Goal: Task Accomplishment & Management: Manage account settings

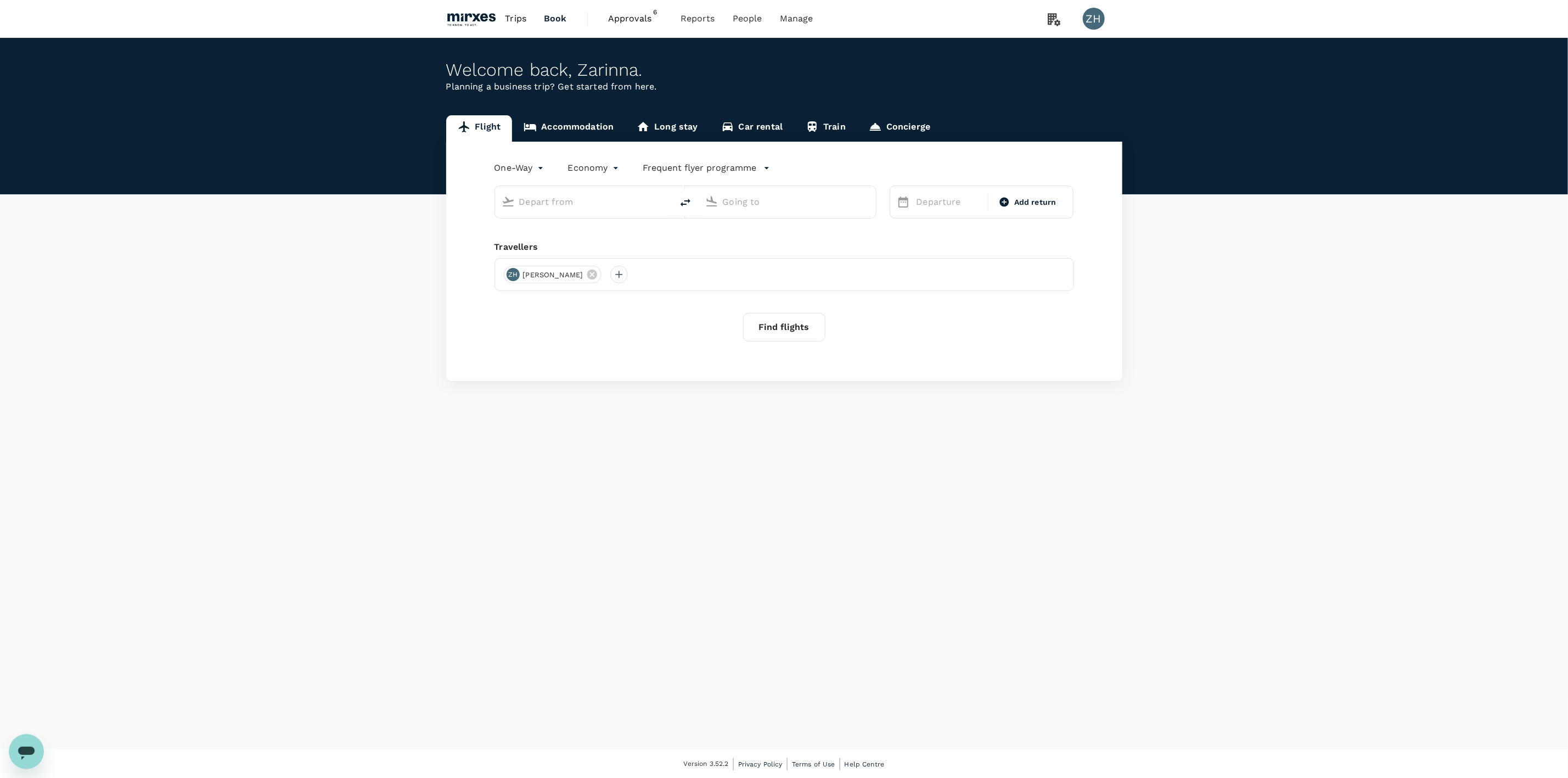
type input "roundtrip"
type input "Singapore Changi (SIN)"
type input "Suvarnabhumi Intl (BKK)"
type input "Singapore Changi (SIN)"
type input "Suvarnabhumi Intl (BKK)"
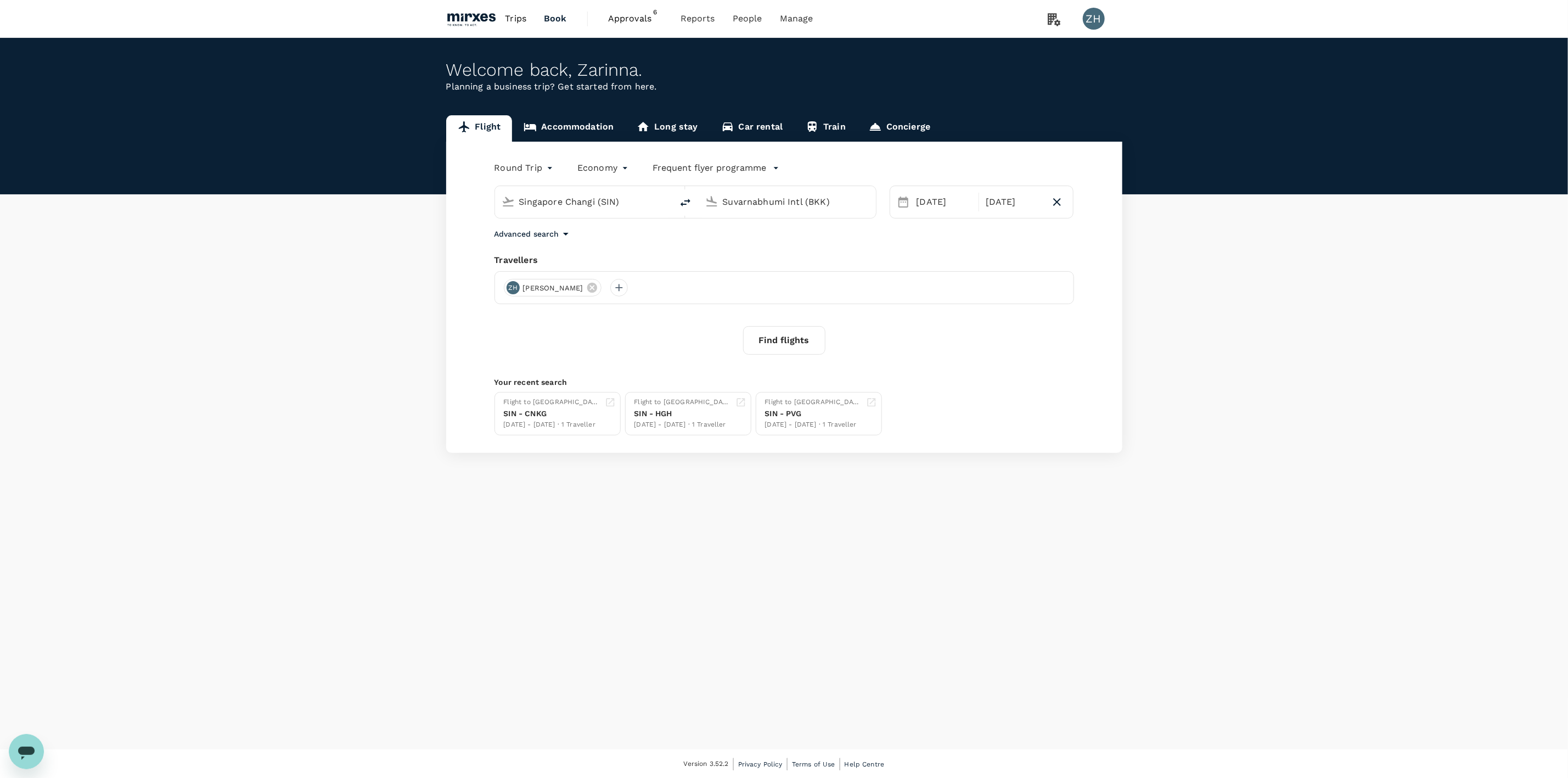
click at [552, 234] on p "Advanced search" at bounding box center [527, 234] width 65 height 11
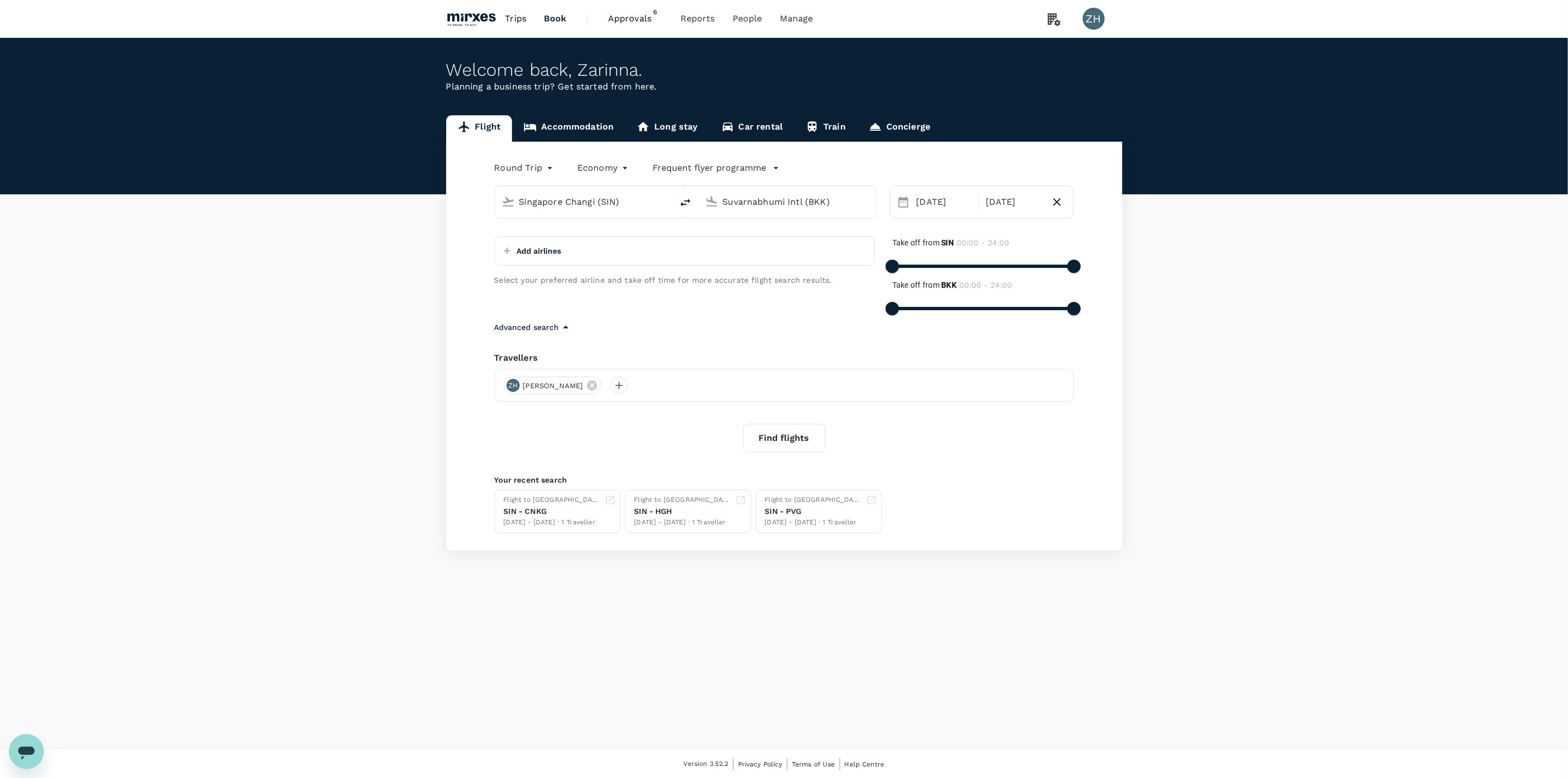
click at [631, 24] on span "Approvals" at bounding box center [636, 19] width 55 height 13
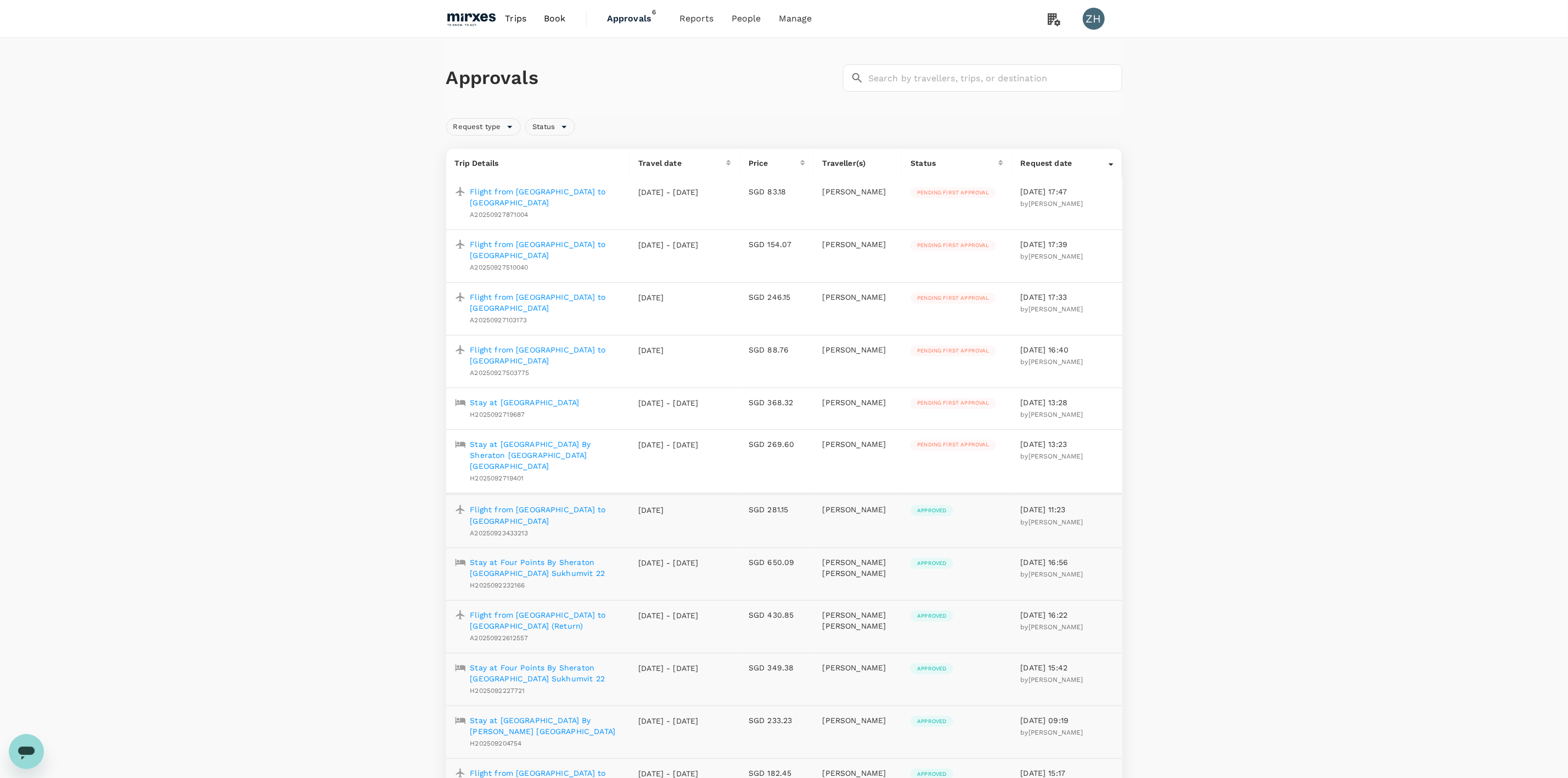
click at [583, 439] on p "Stay at [GEOGRAPHIC_DATA] By Sheraton [GEOGRAPHIC_DATA] [GEOGRAPHIC_DATA]" at bounding box center [546, 455] width 151 height 33
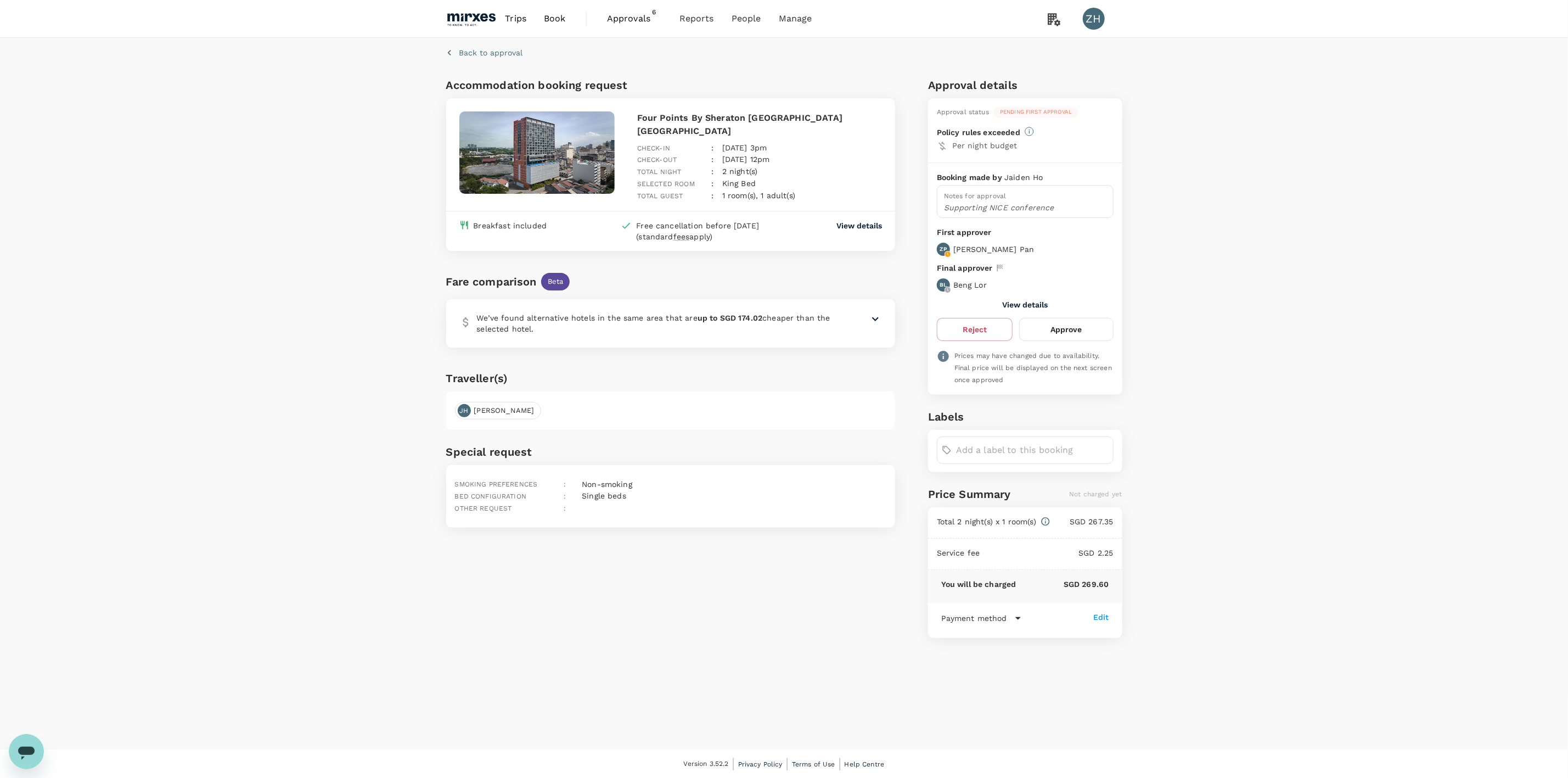
click at [640, 15] on span "Approvals" at bounding box center [634, 19] width 55 height 13
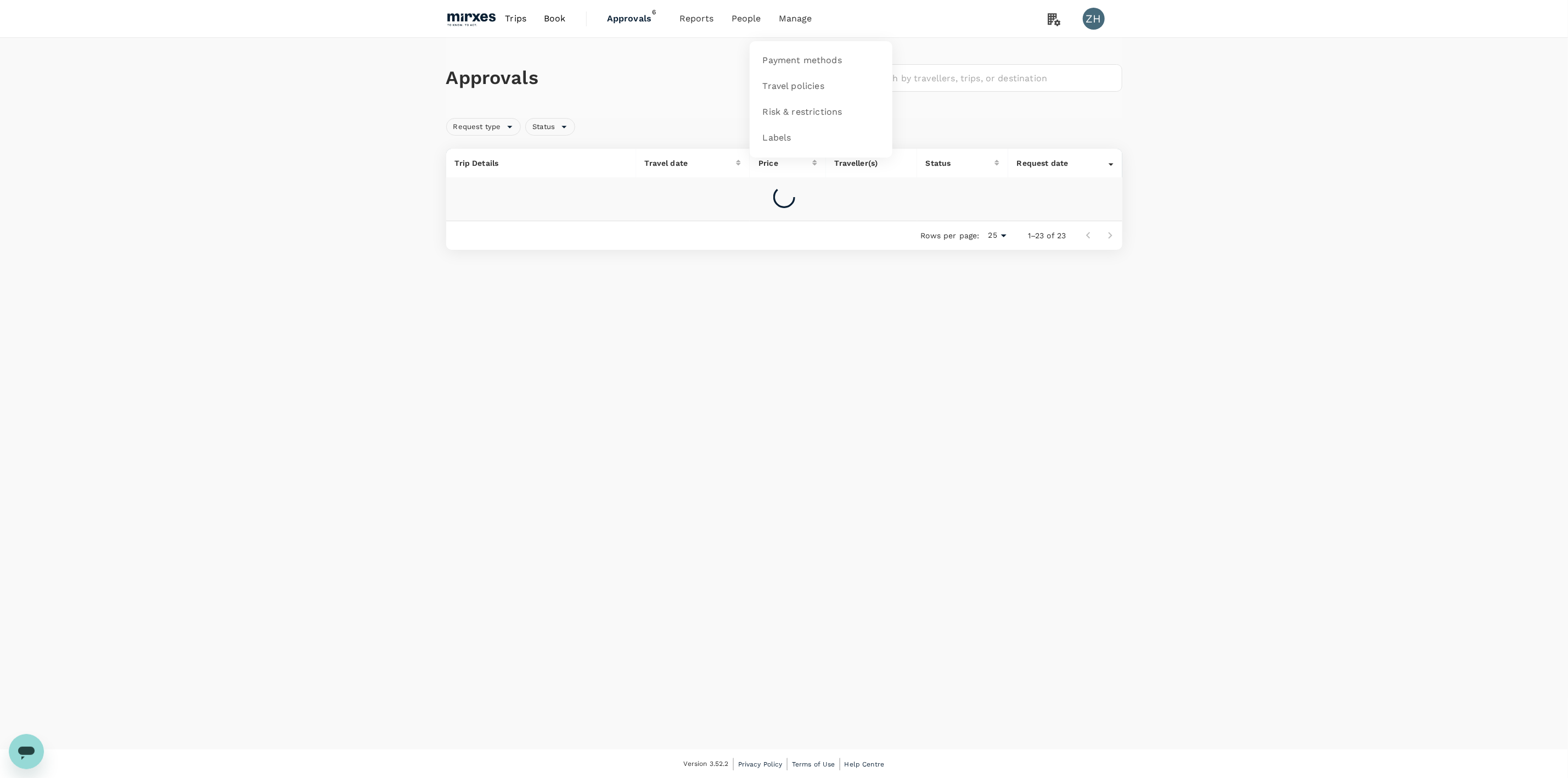
click at [790, 17] on span "Manage" at bounding box center [796, 19] width 34 height 13
click at [790, 58] on span "Payment methods" at bounding box center [802, 61] width 79 height 13
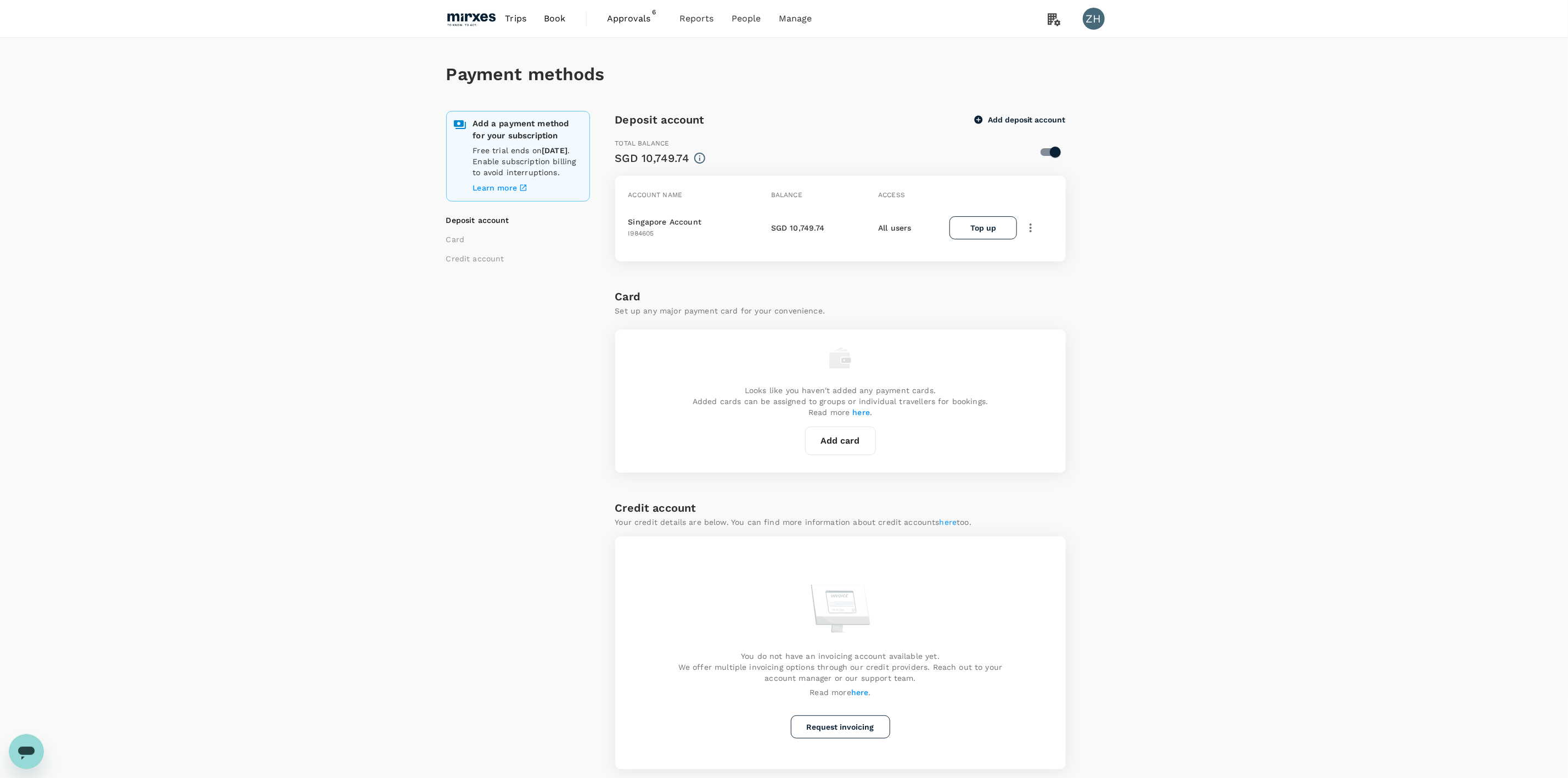
click at [630, 16] on span "Approvals" at bounding box center [634, 19] width 55 height 13
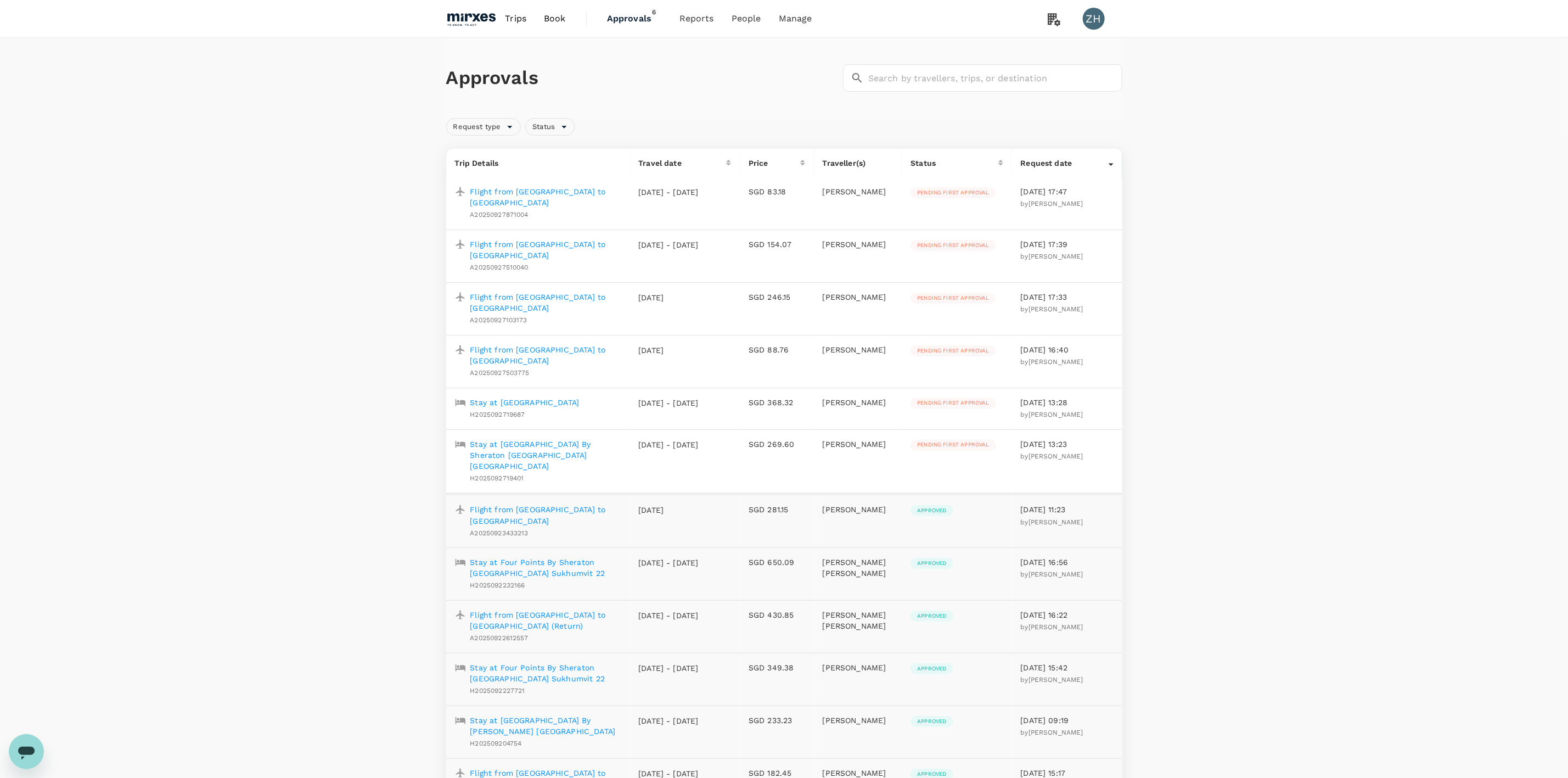
click at [570, 397] on p "Stay at [GEOGRAPHIC_DATA]" at bounding box center [525, 402] width 109 height 11
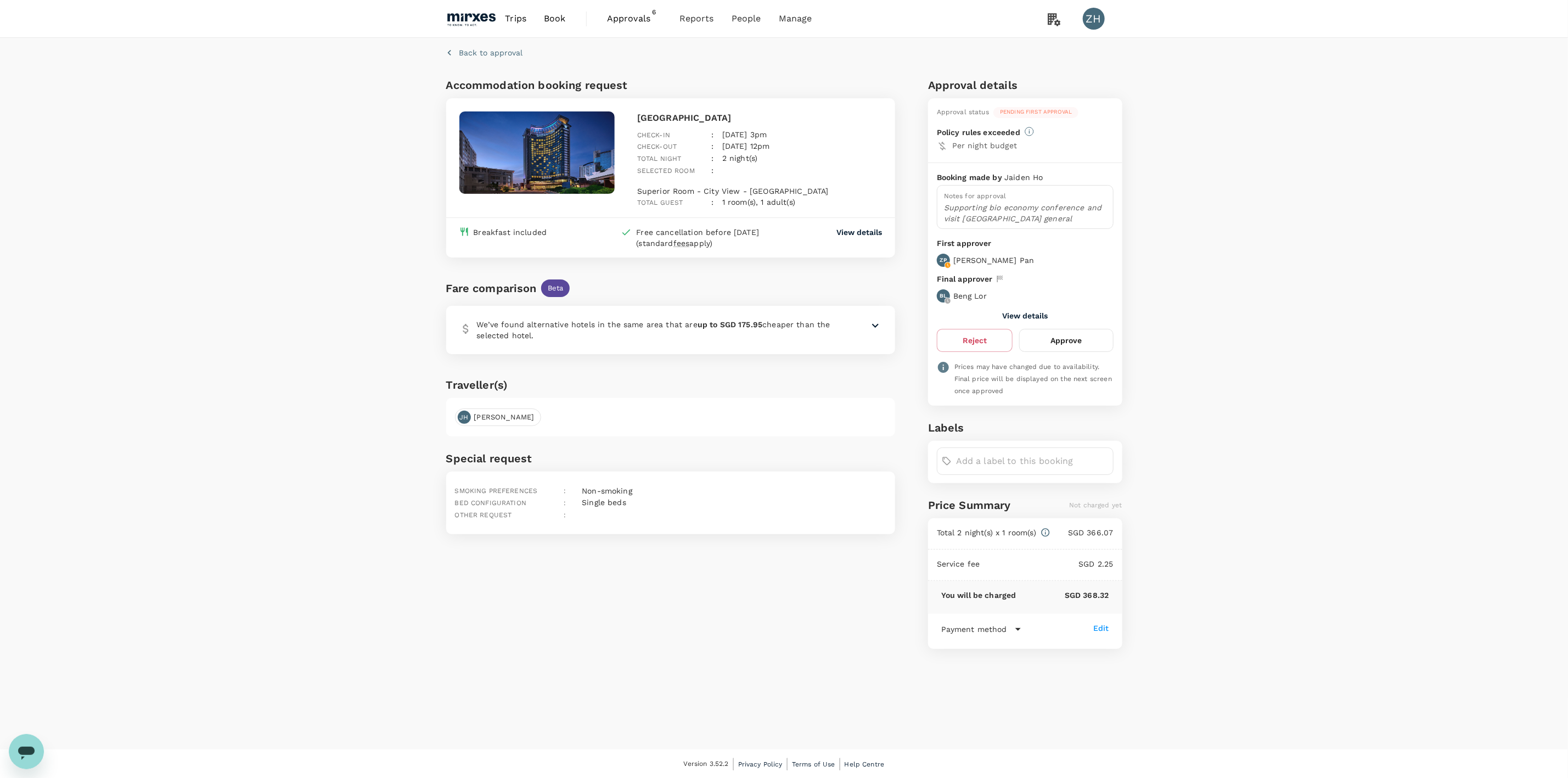
click at [673, 320] on p "We’ve found alternative hotels in the same area that are up to SGD 175.95 cheap…" at bounding box center [659, 330] width 365 height 22
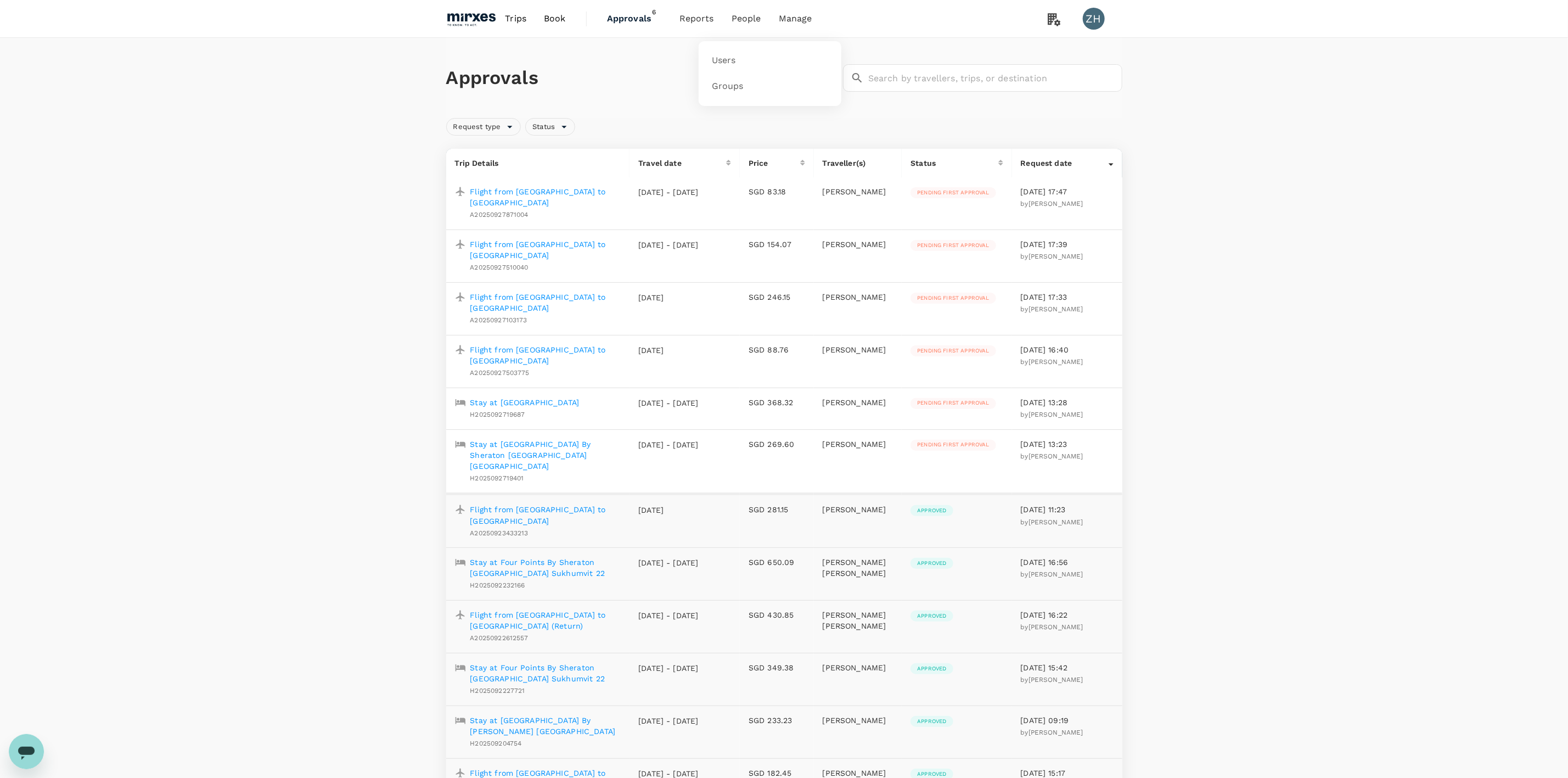
click at [737, 23] on span "People" at bounding box center [747, 19] width 30 height 13
click at [738, 59] on link "Users" at bounding box center [770, 61] width 130 height 26
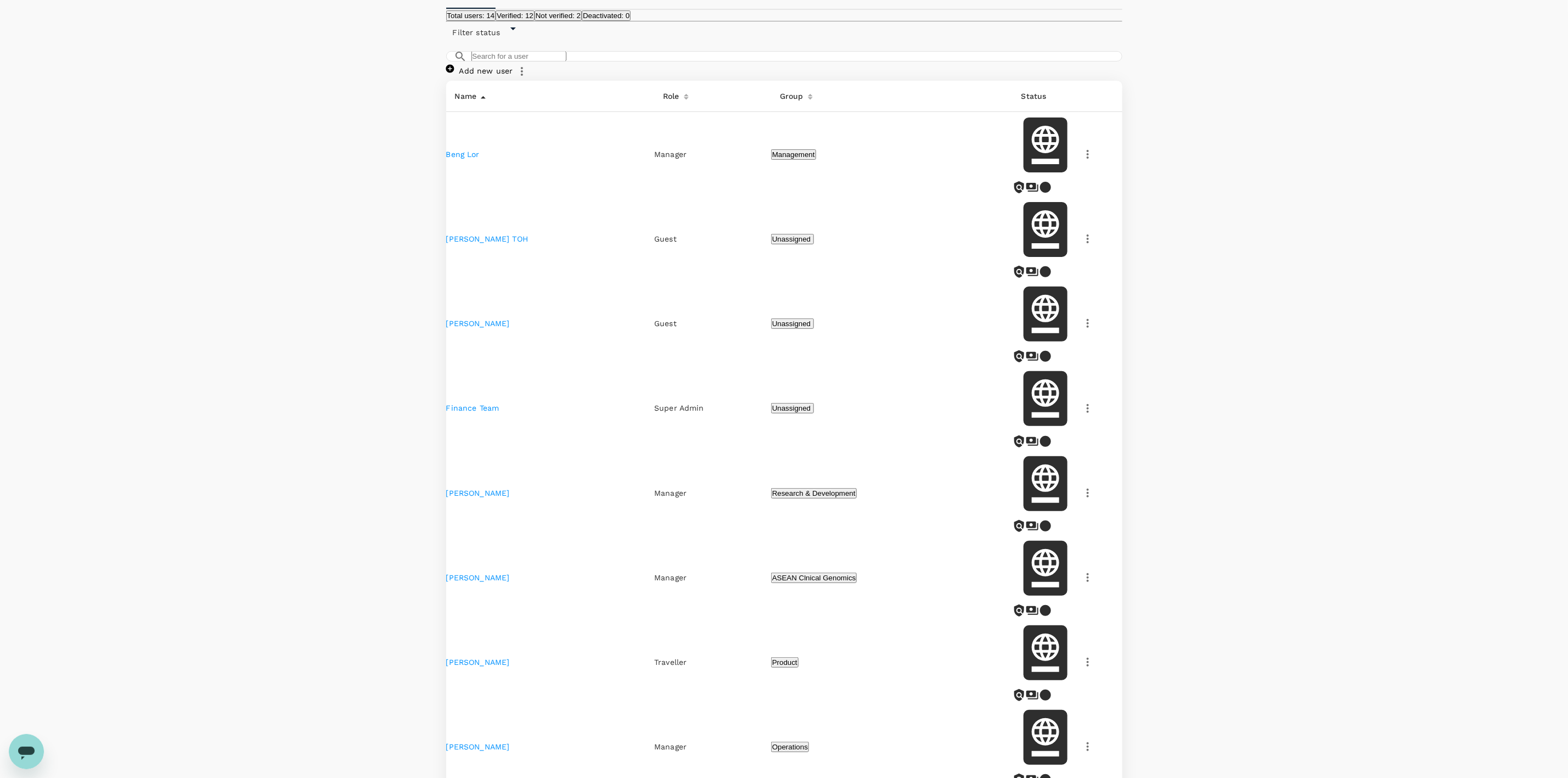
scroll to position [136, 0]
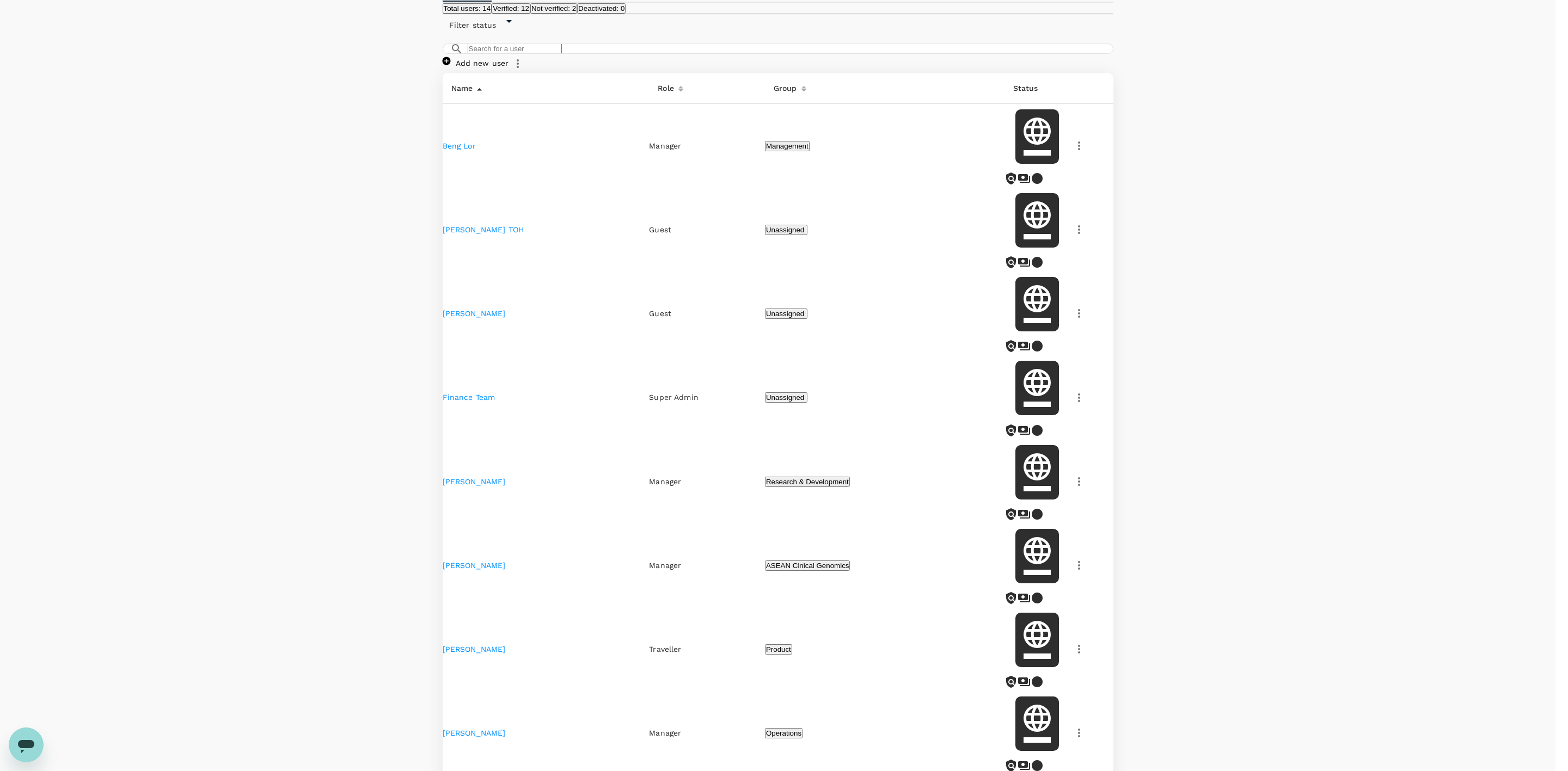
click at [474, 478] on div at bounding box center [784, 385] width 1568 height 771
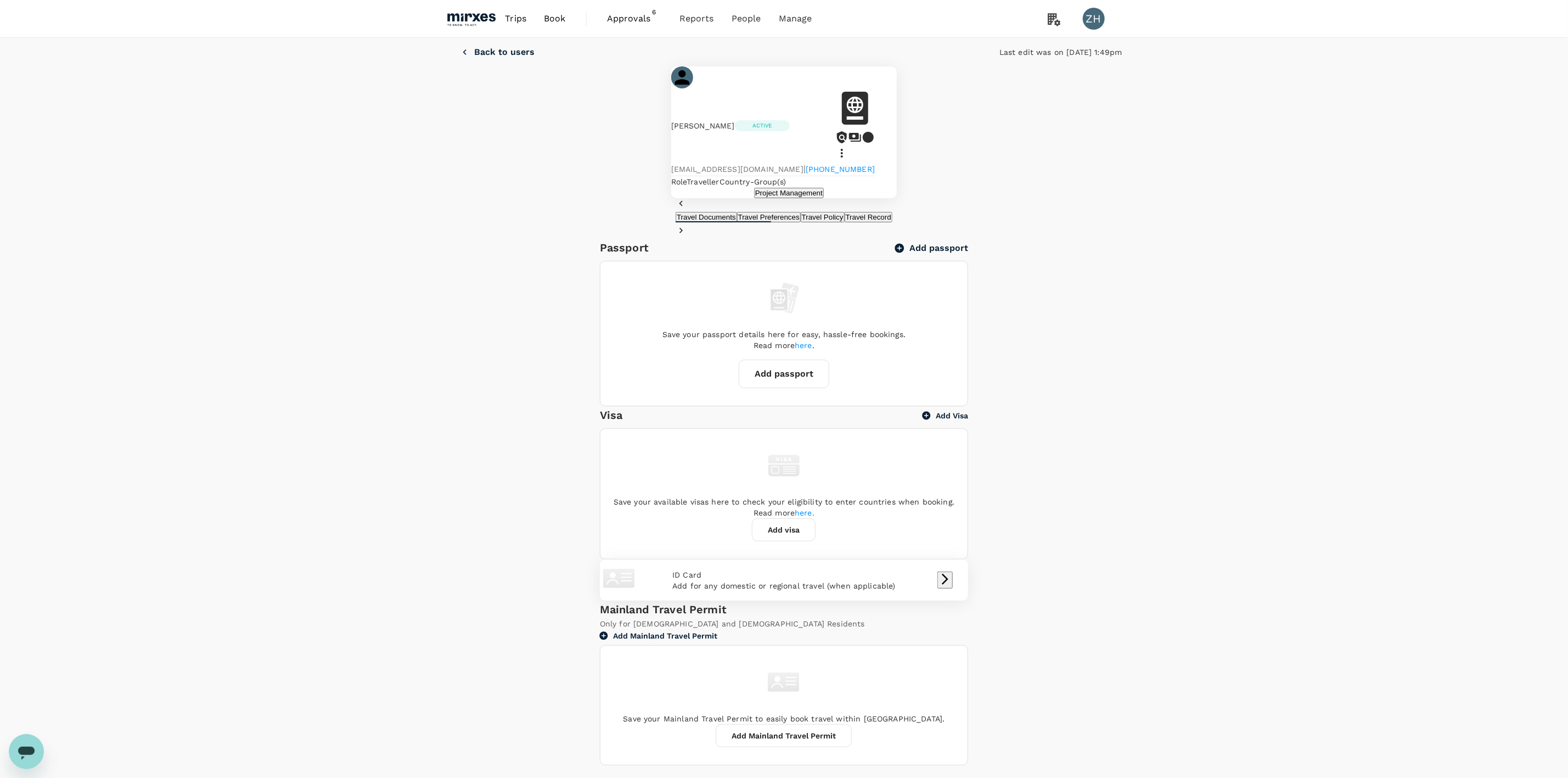
click at [848, 147] on icon at bounding box center [842, 153] width 13 height 13
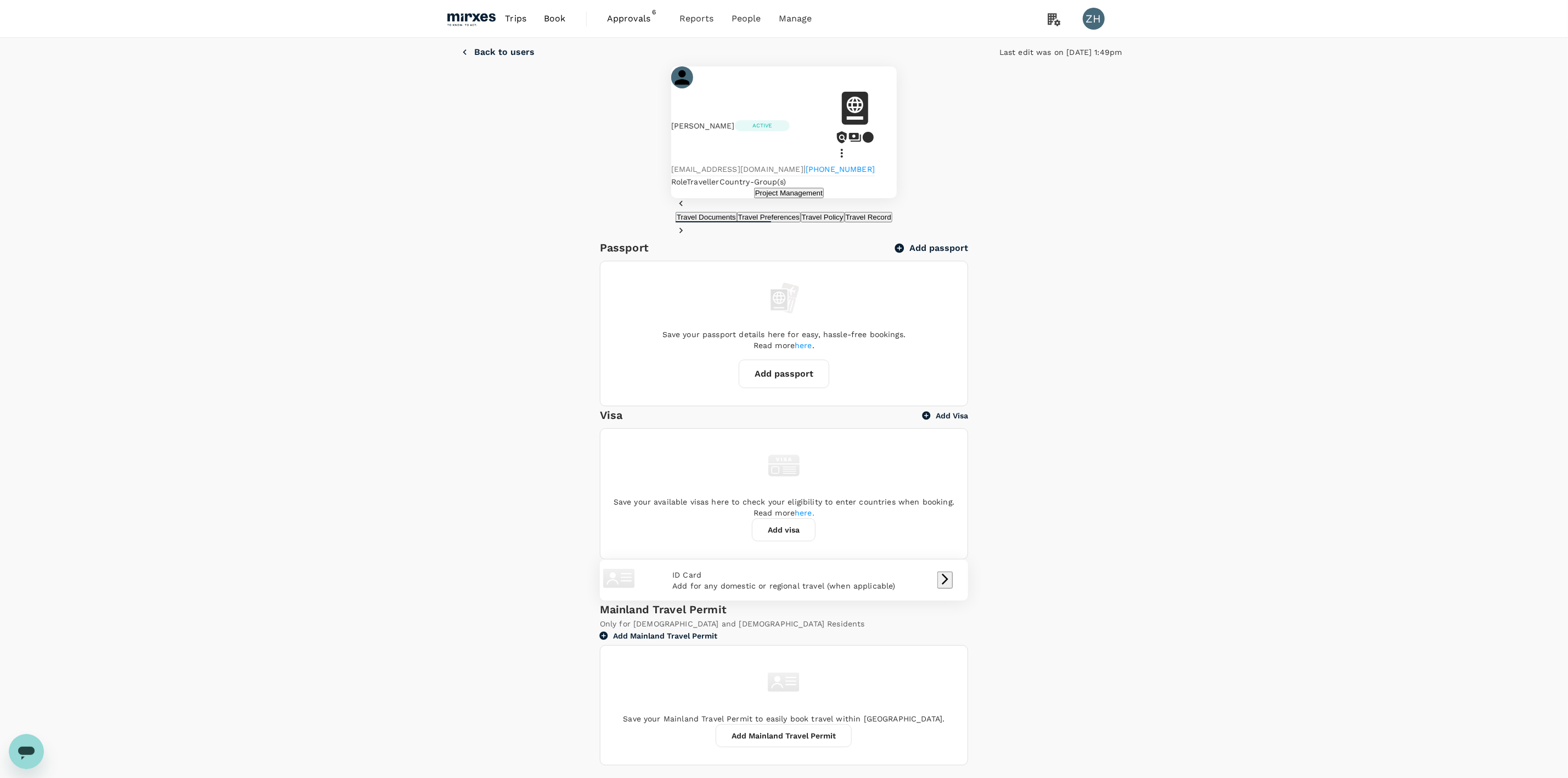
click at [843, 149] on icon at bounding box center [842, 153] width 2 height 9
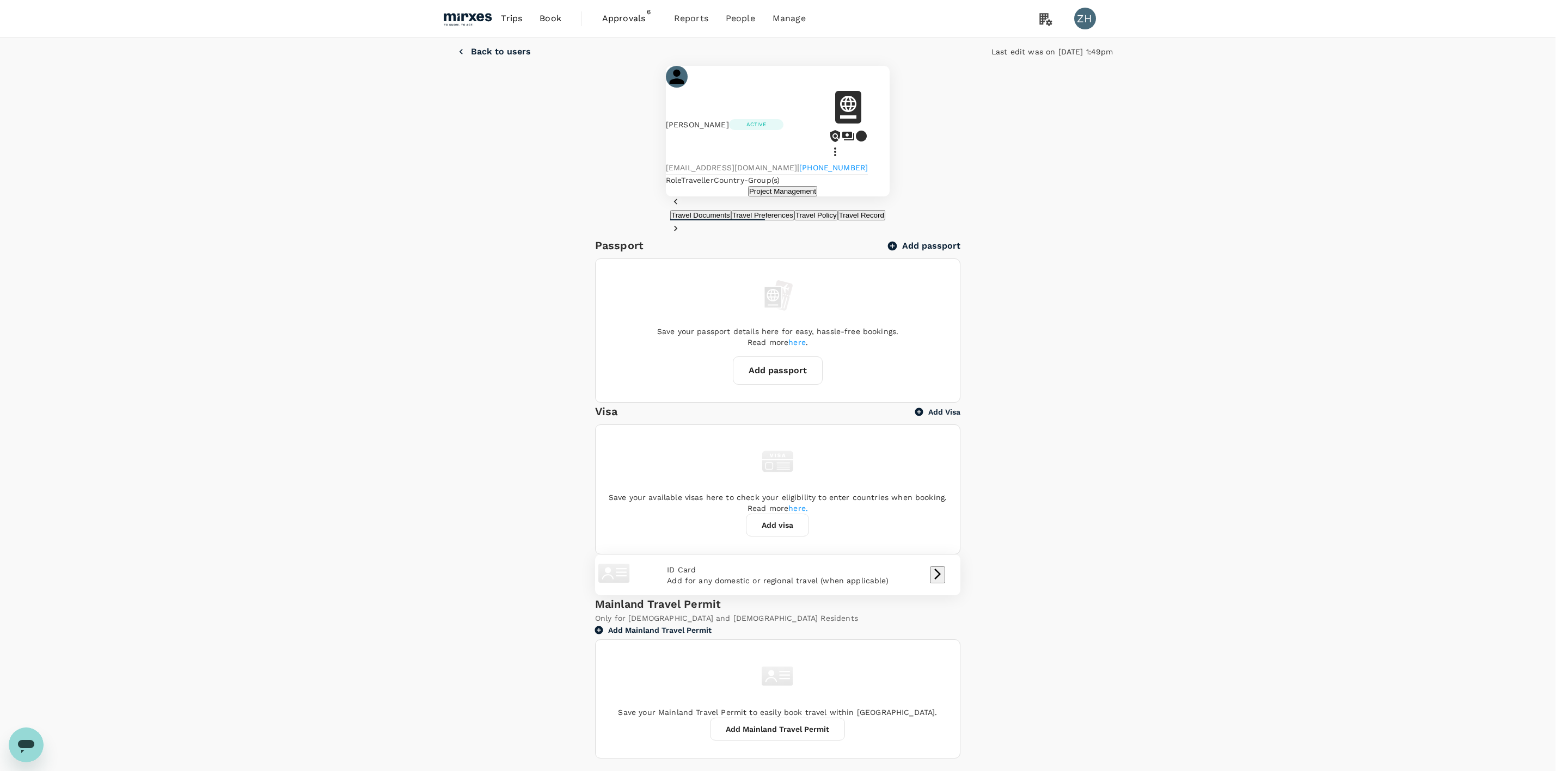
click at [1183, 223] on div at bounding box center [784, 385] width 1568 height 771
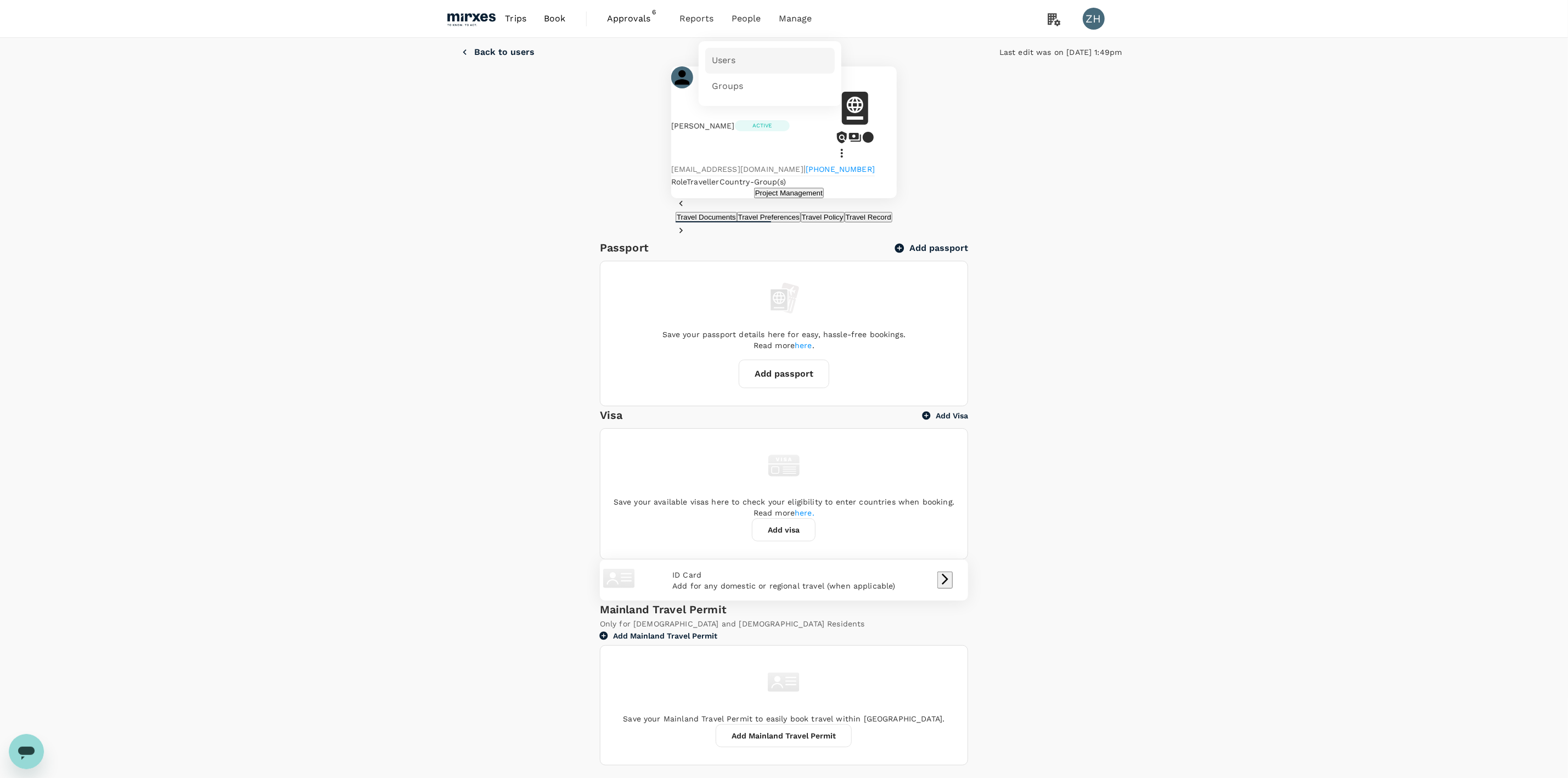
click at [741, 60] on link "Users" at bounding box center [770, 61] width 130 height 26
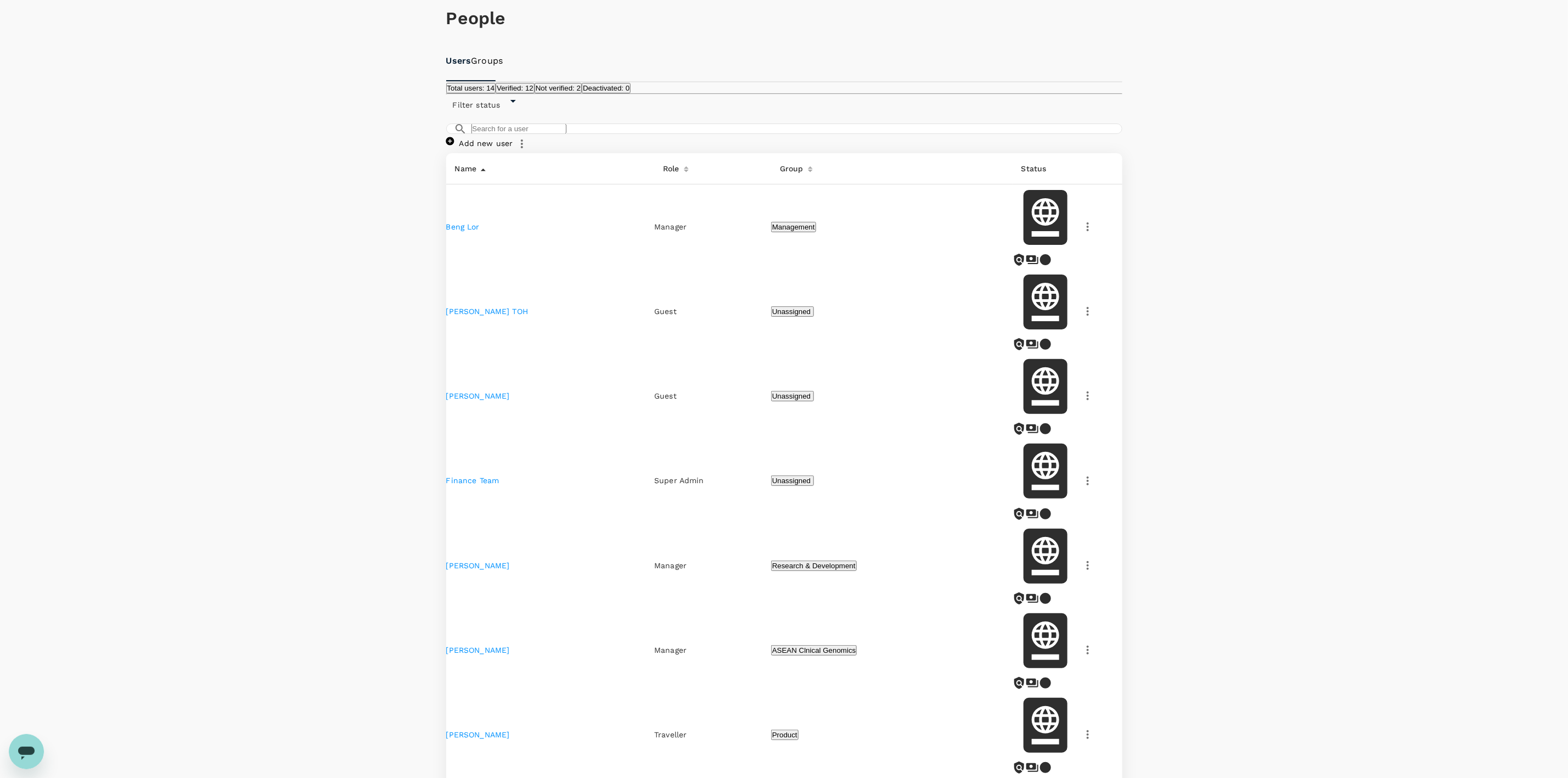
scroll to position [82, 0]
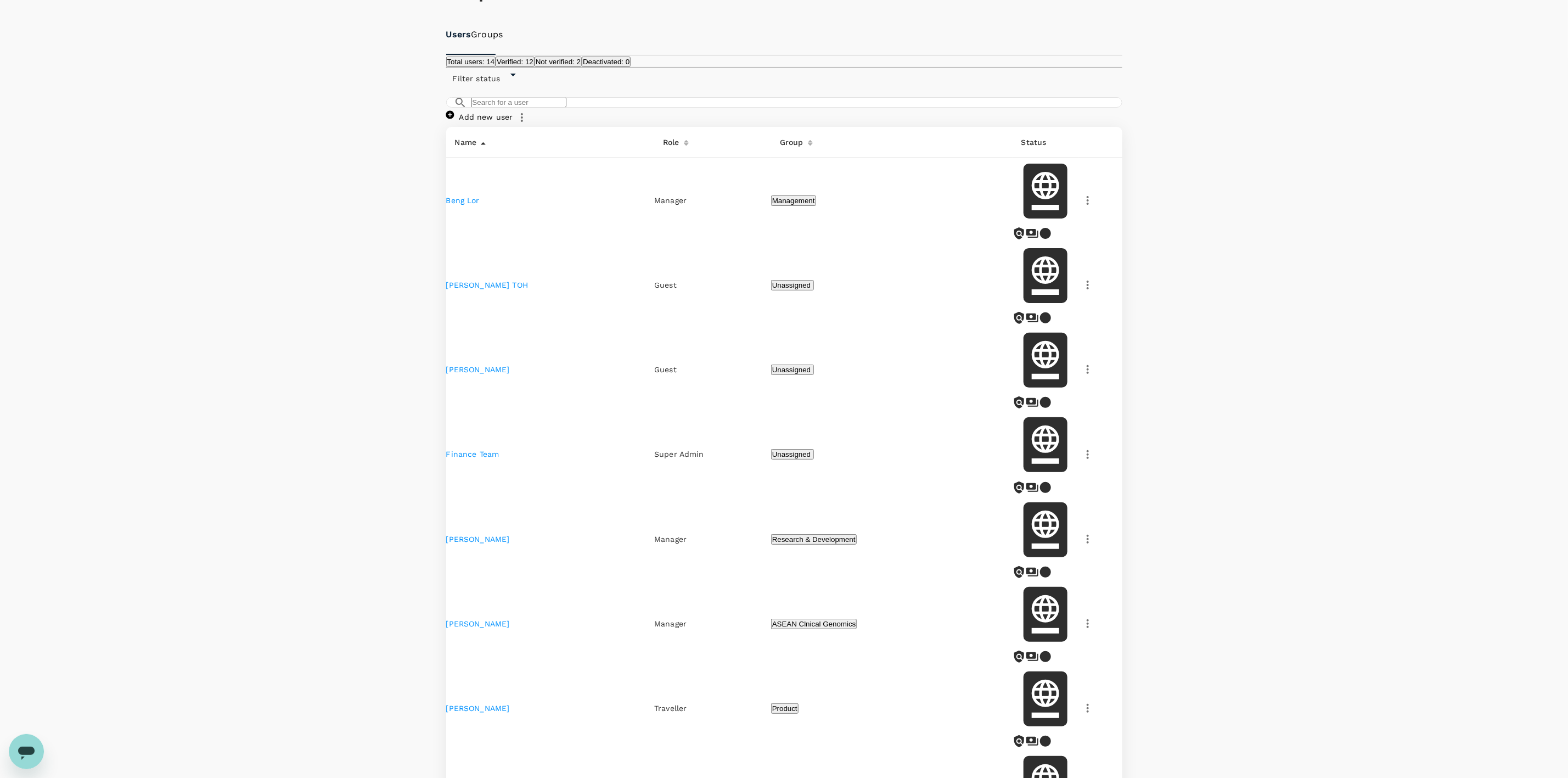
click at [1325, 365] on div "People Users Groups Total users: 14 Verified: 12 Not verified: 2 Deactivated: 0…" at bounding box center [784, 672] width 1568 height 1433
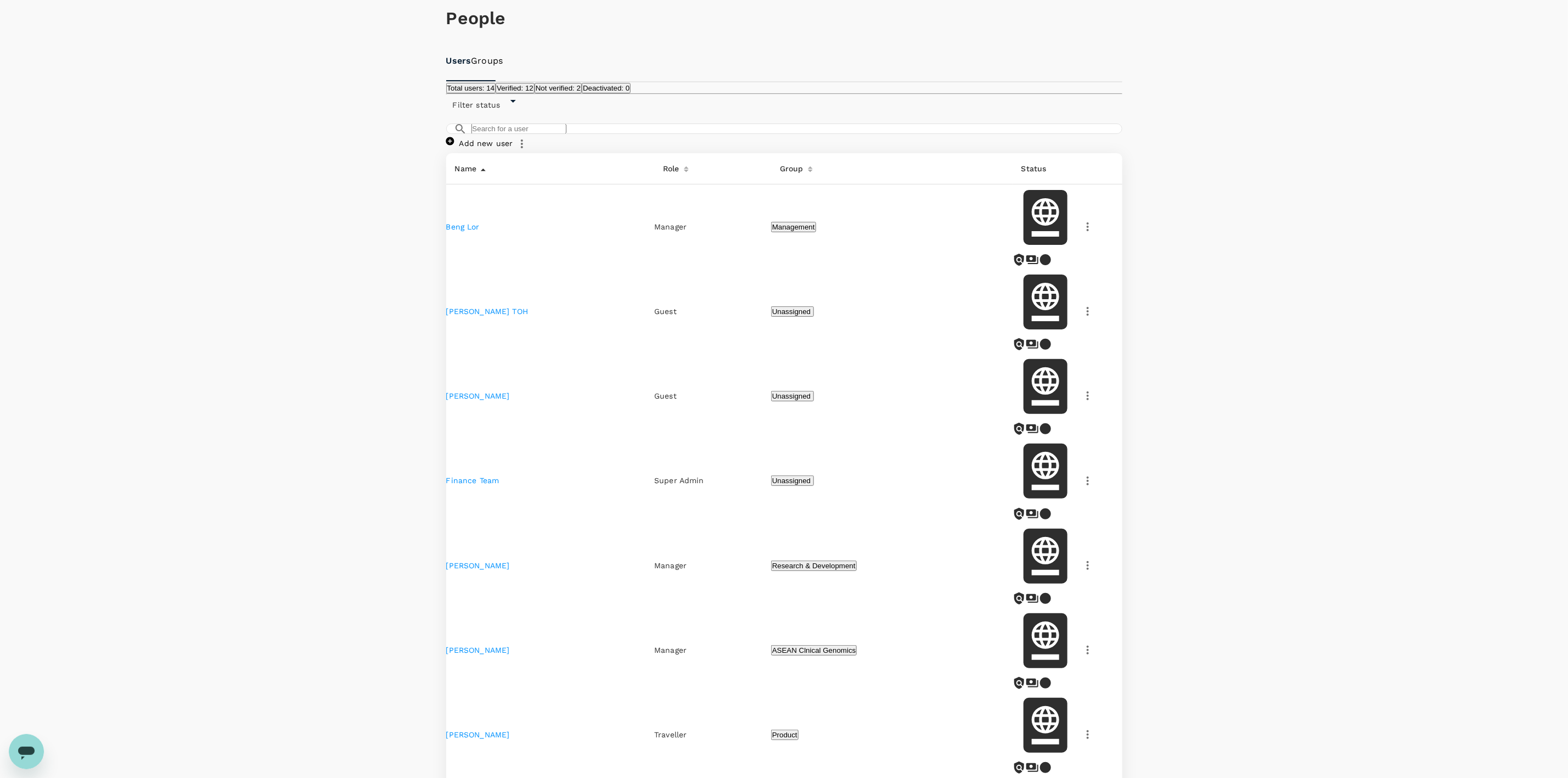
scroll to position [0, 0]
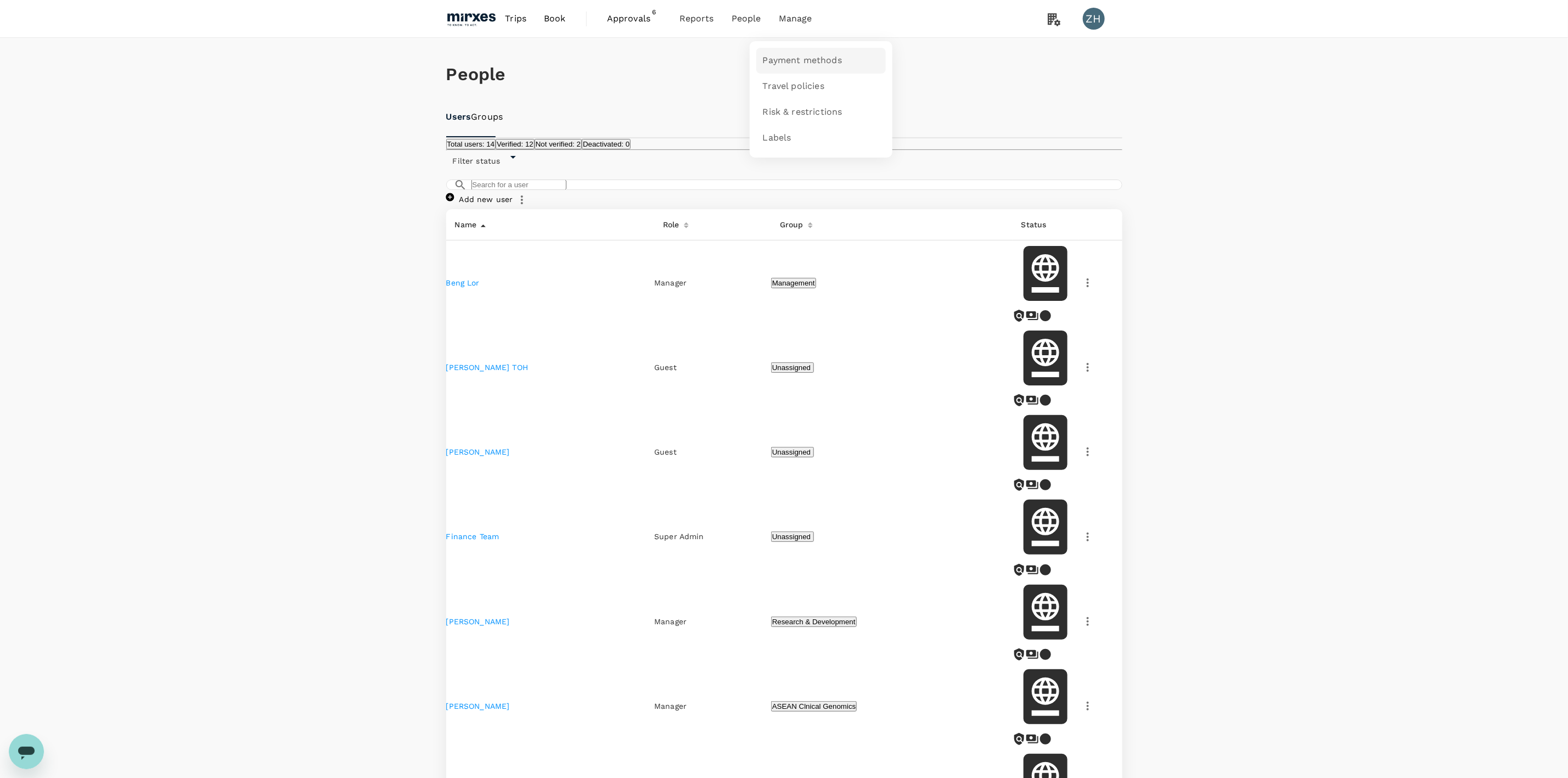
click at [766, 55] on span "Payment methods" at bounding box center [802, 61] width 79 height 13
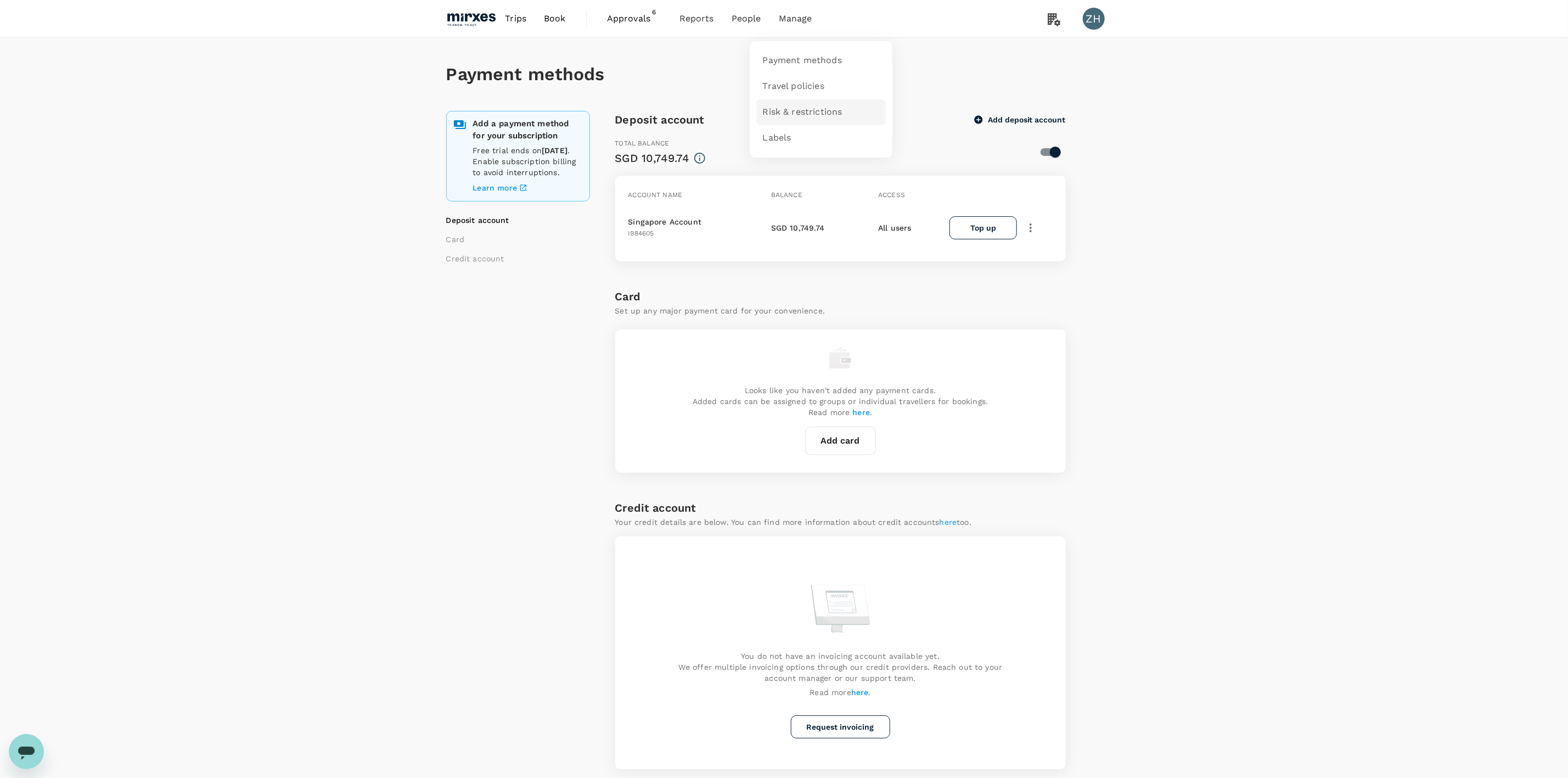
click at [800, 114] on span "Risk & restrictions" at bounding box center [802, 112] width 79 height 13
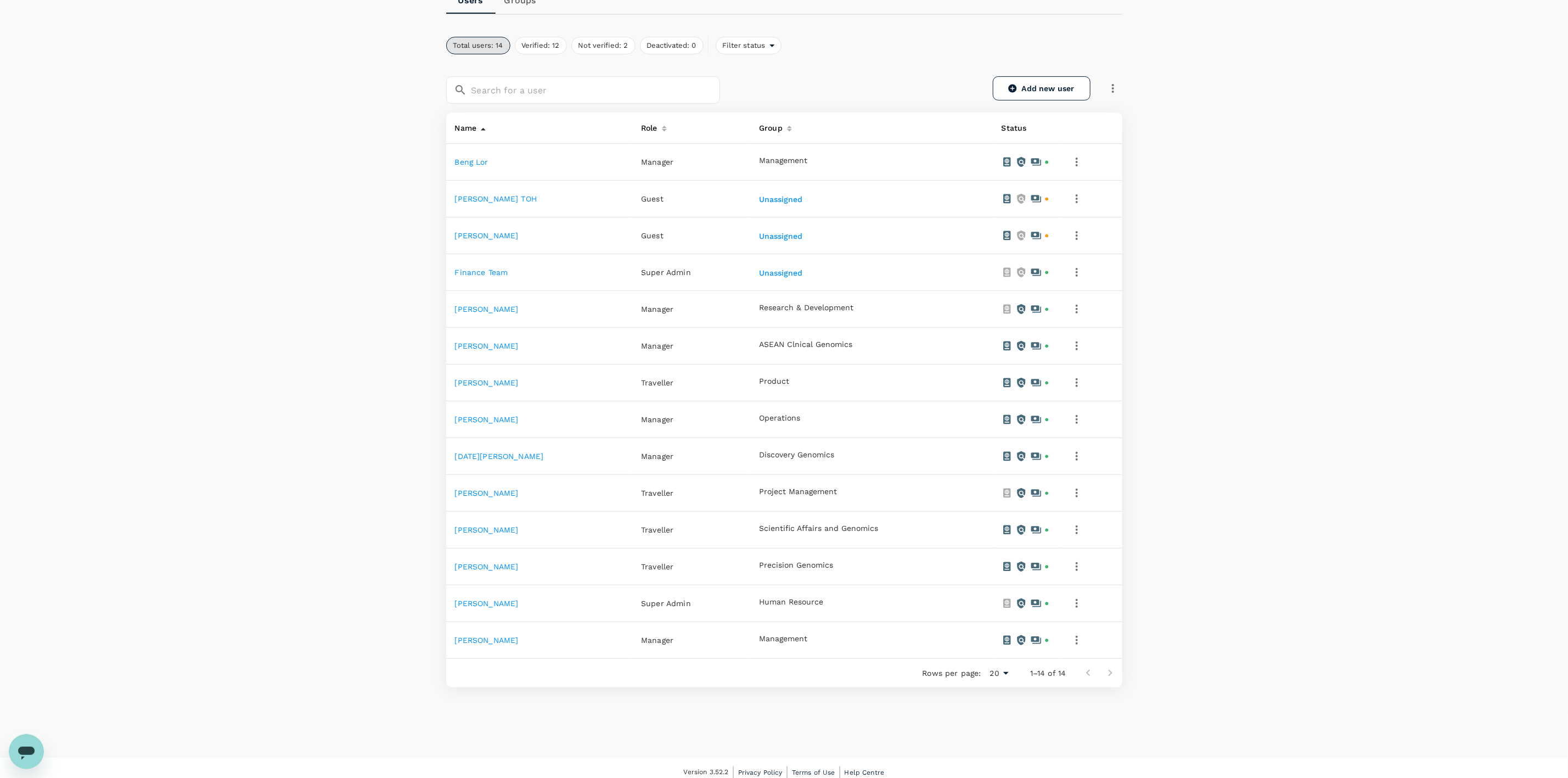
scroll to position [136, 0]
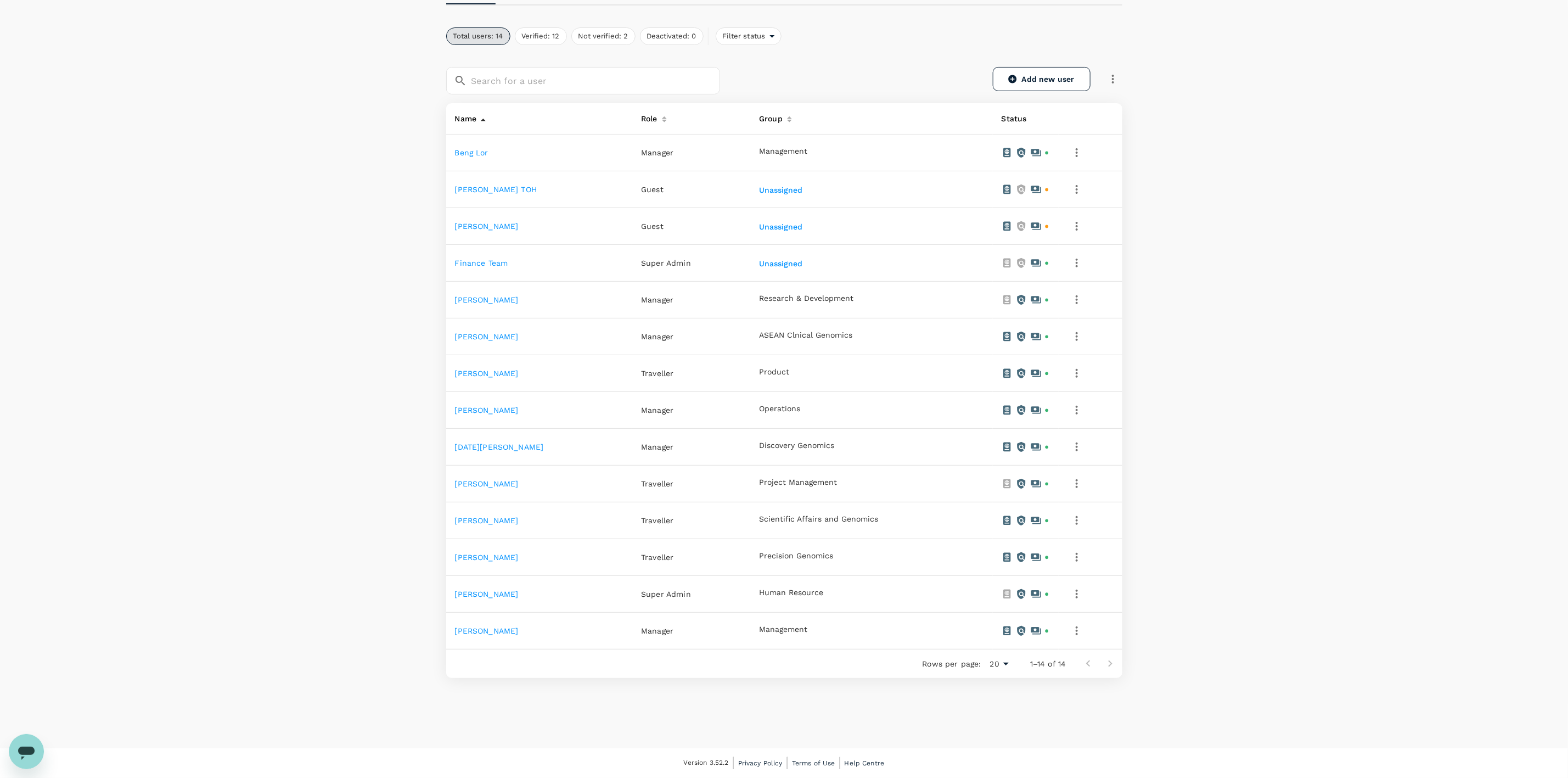
click at [1070, 600] on icon "button" at bounding box center [1077, 594] width 13 height 13
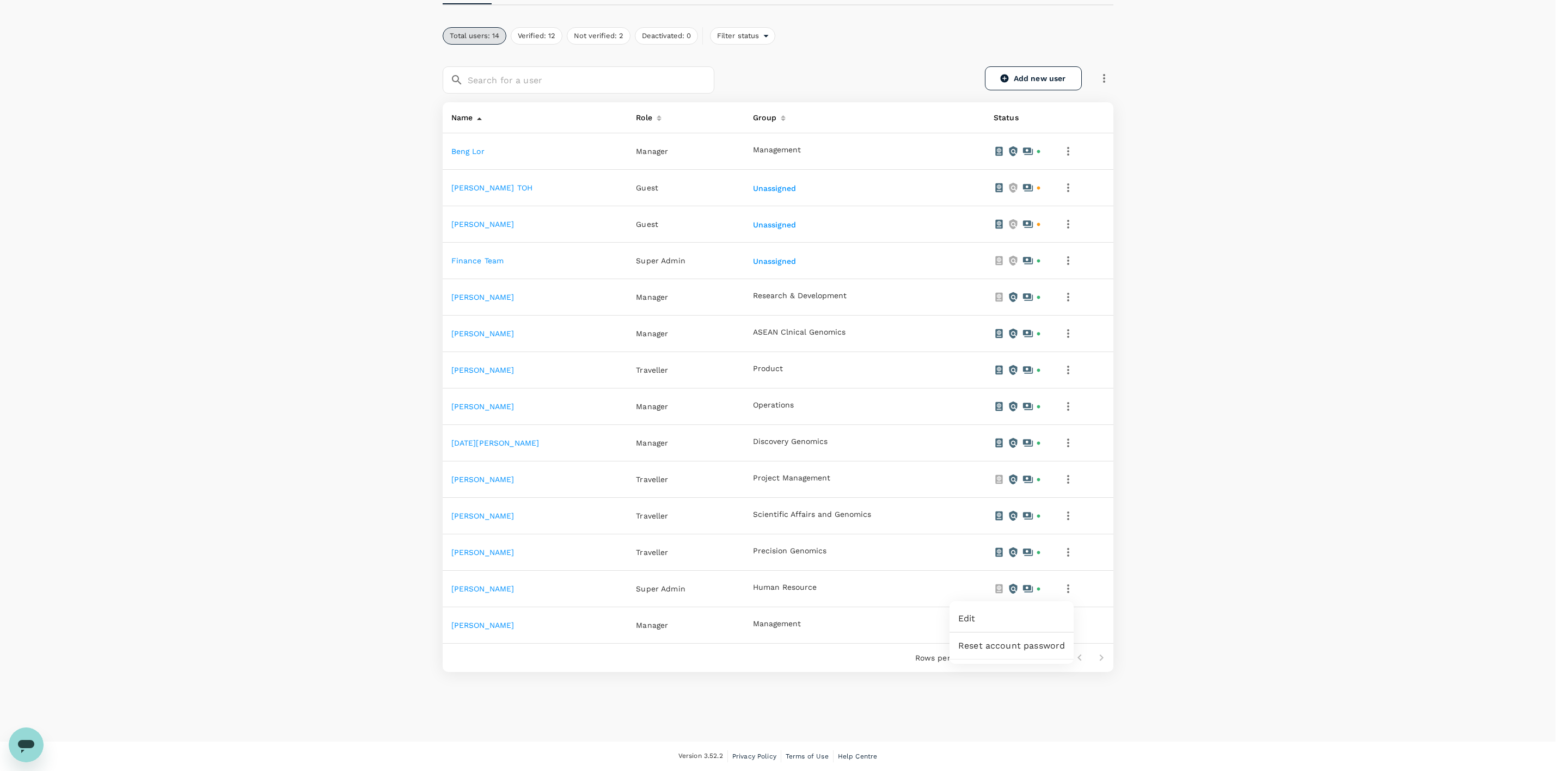
click at [1064, 331] on div at bounding box center [784, 385] width 1568 height 771
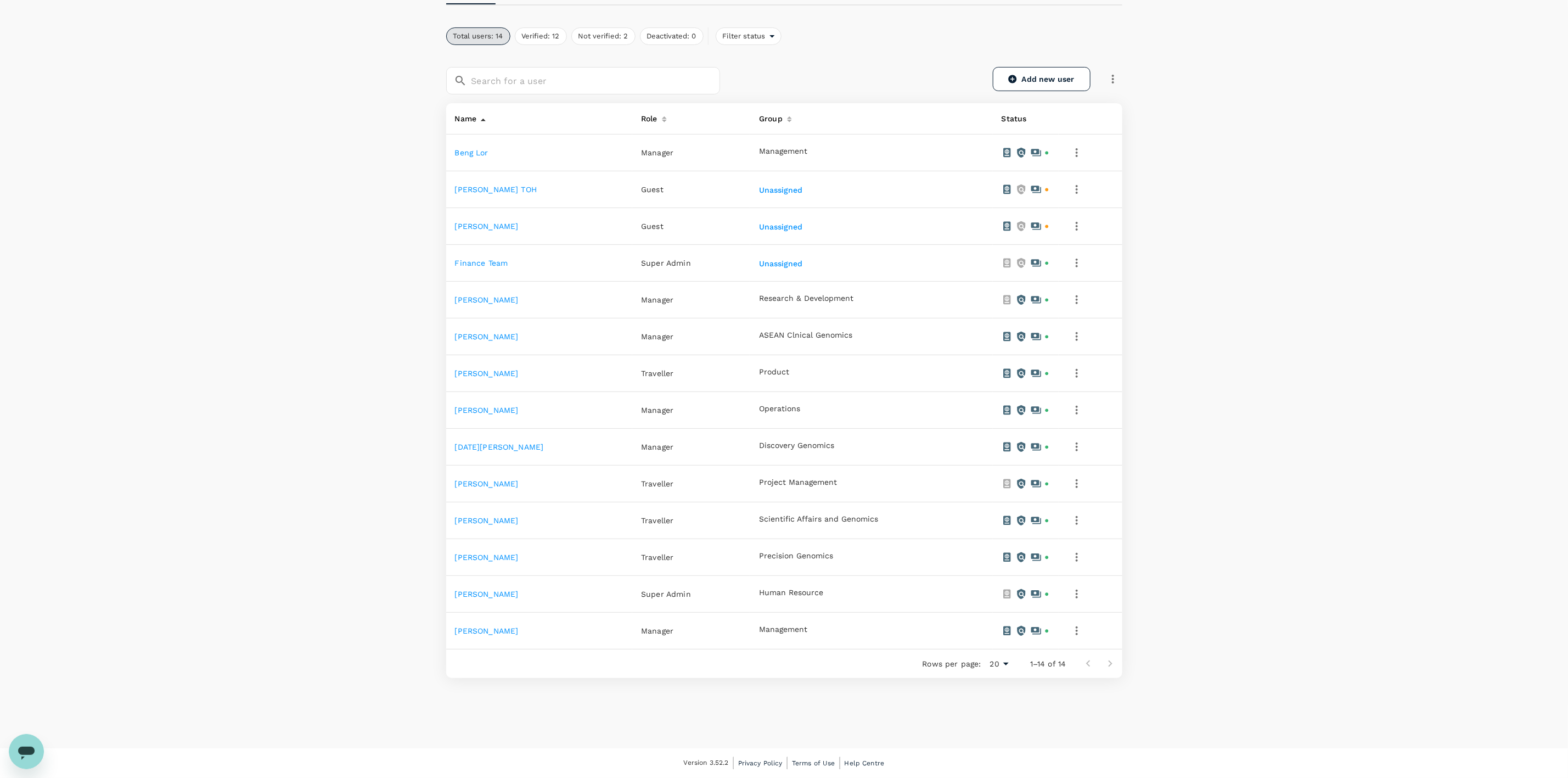
click at [1072, 343] on button "button" at bounding box center [1077, 337] width 19 height 19
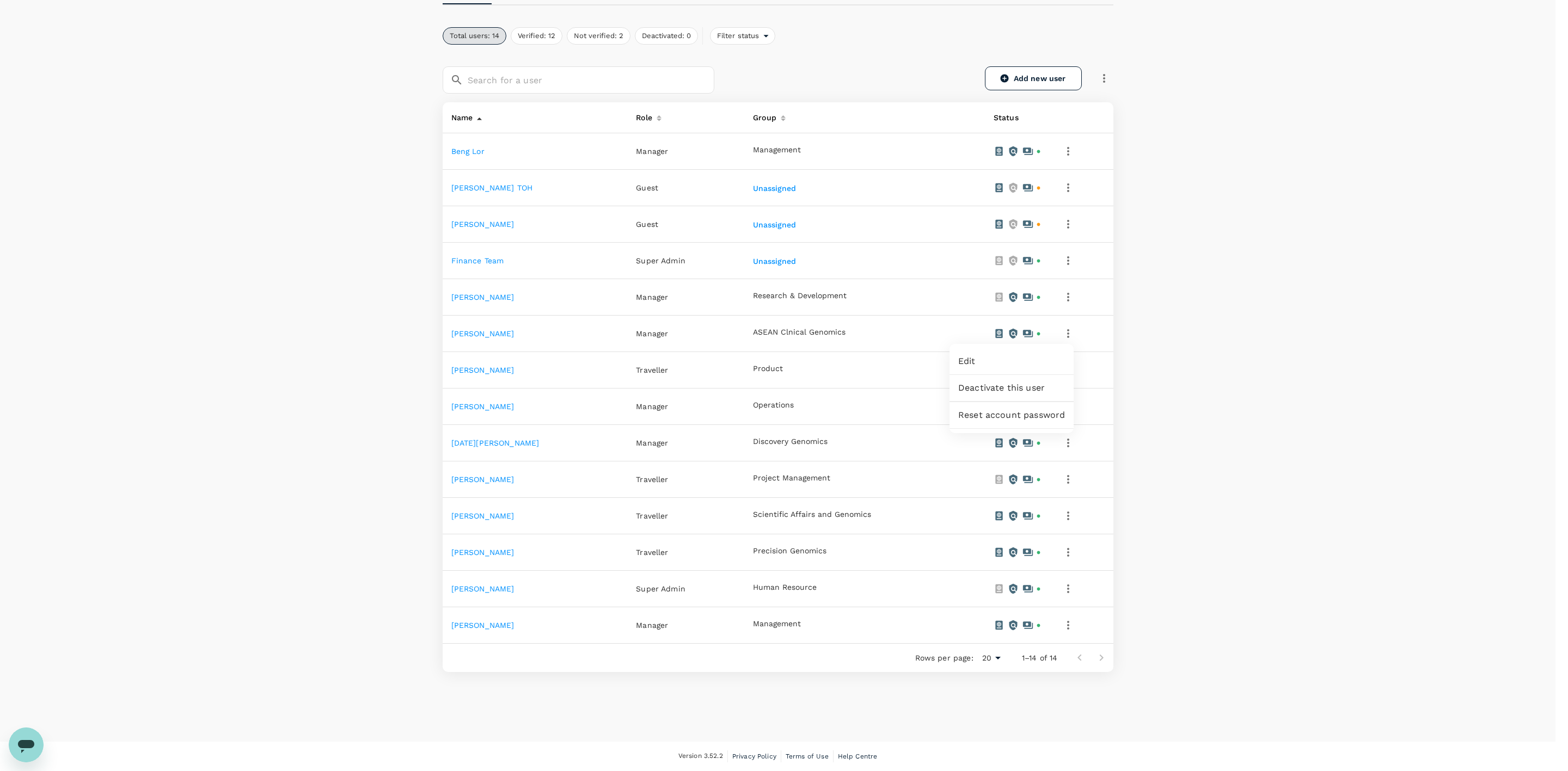
click at [1124, 390] on div at bounding box center [784, 385] width 1568 height 771
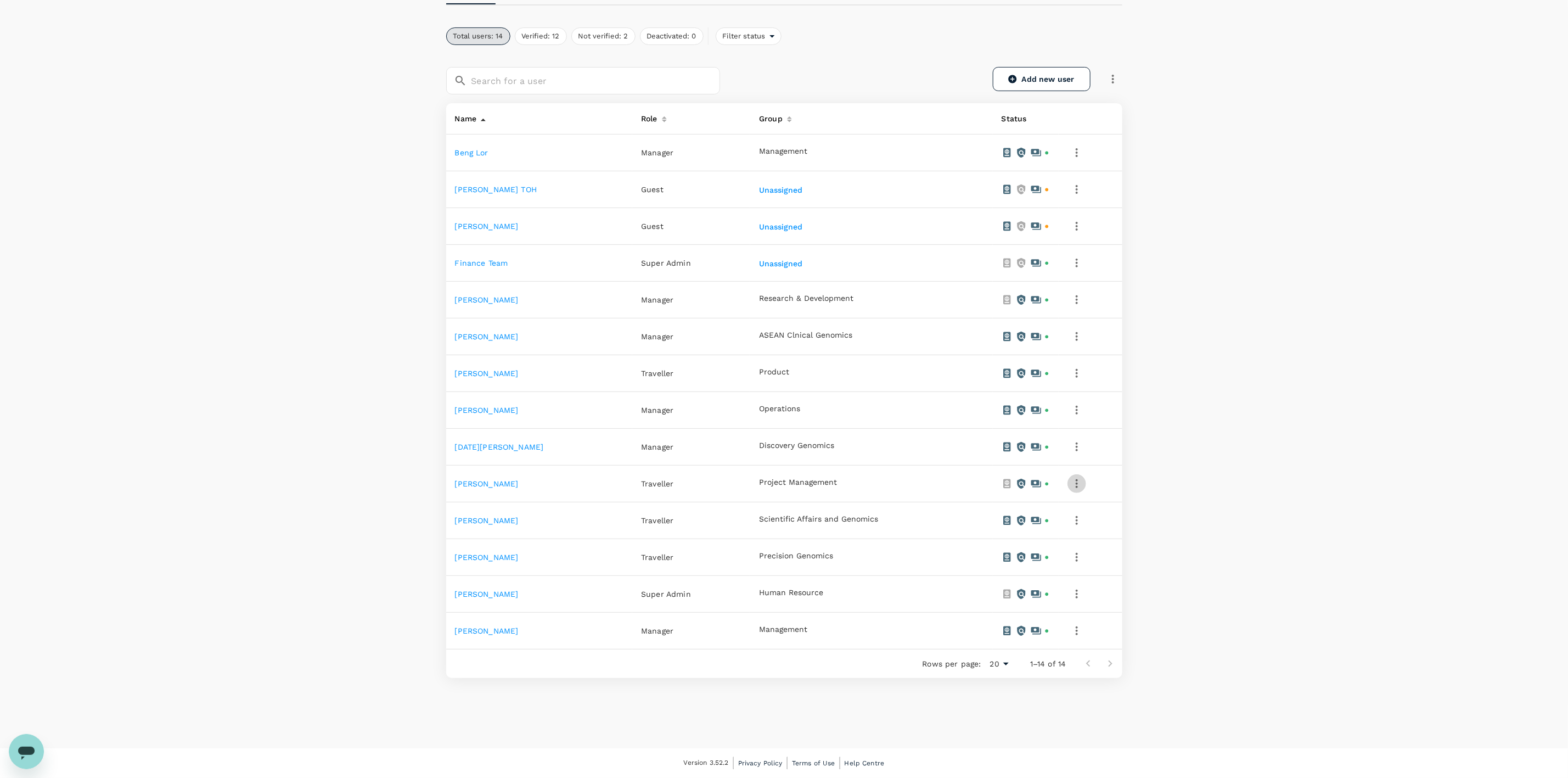
click at [1070, 488] on icon "button" at bounding box center [1077, 484] width 13 height 13
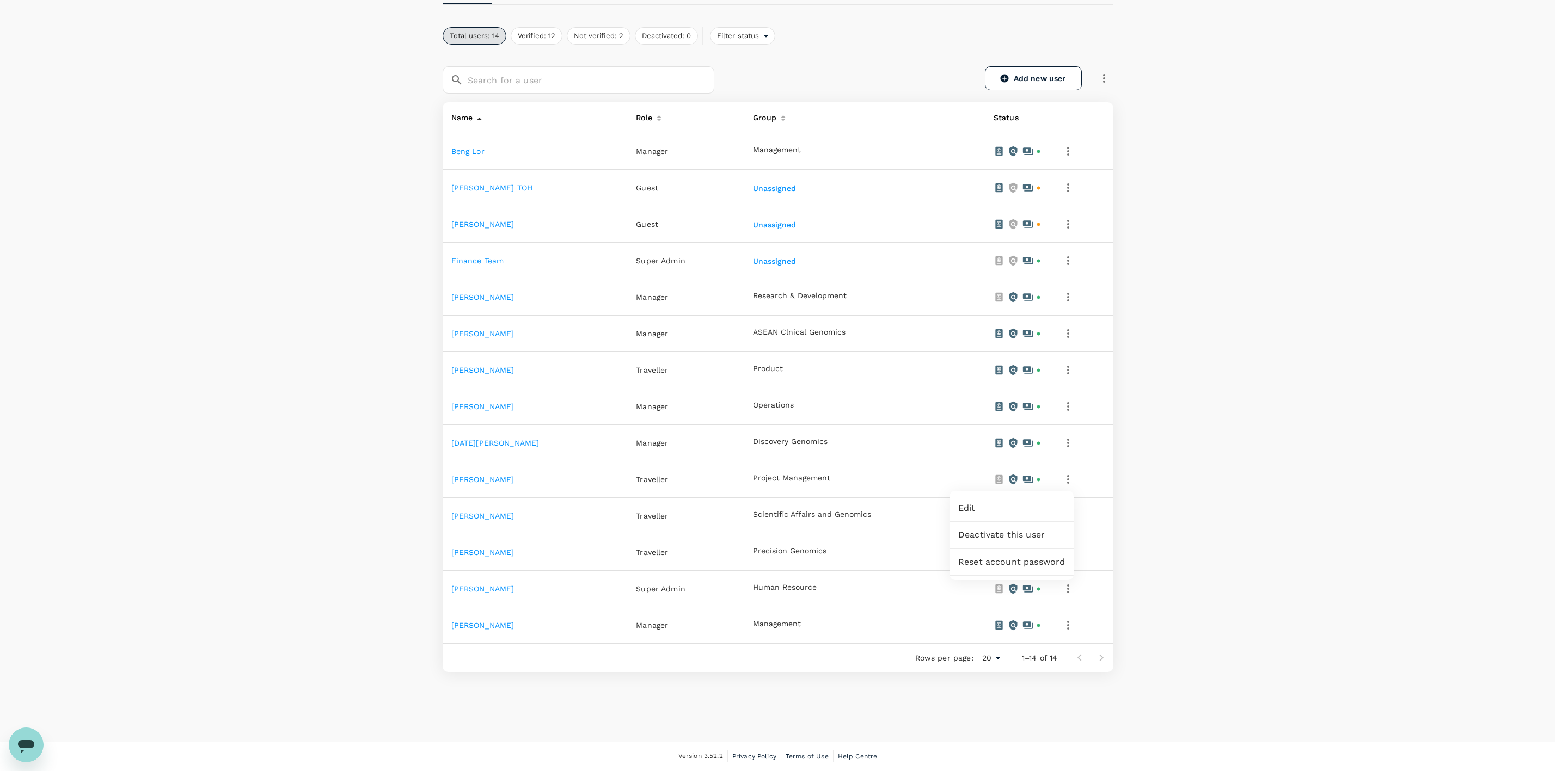
click at [486, 479] on div at bounding box center [784, 385] width 1568 height 771
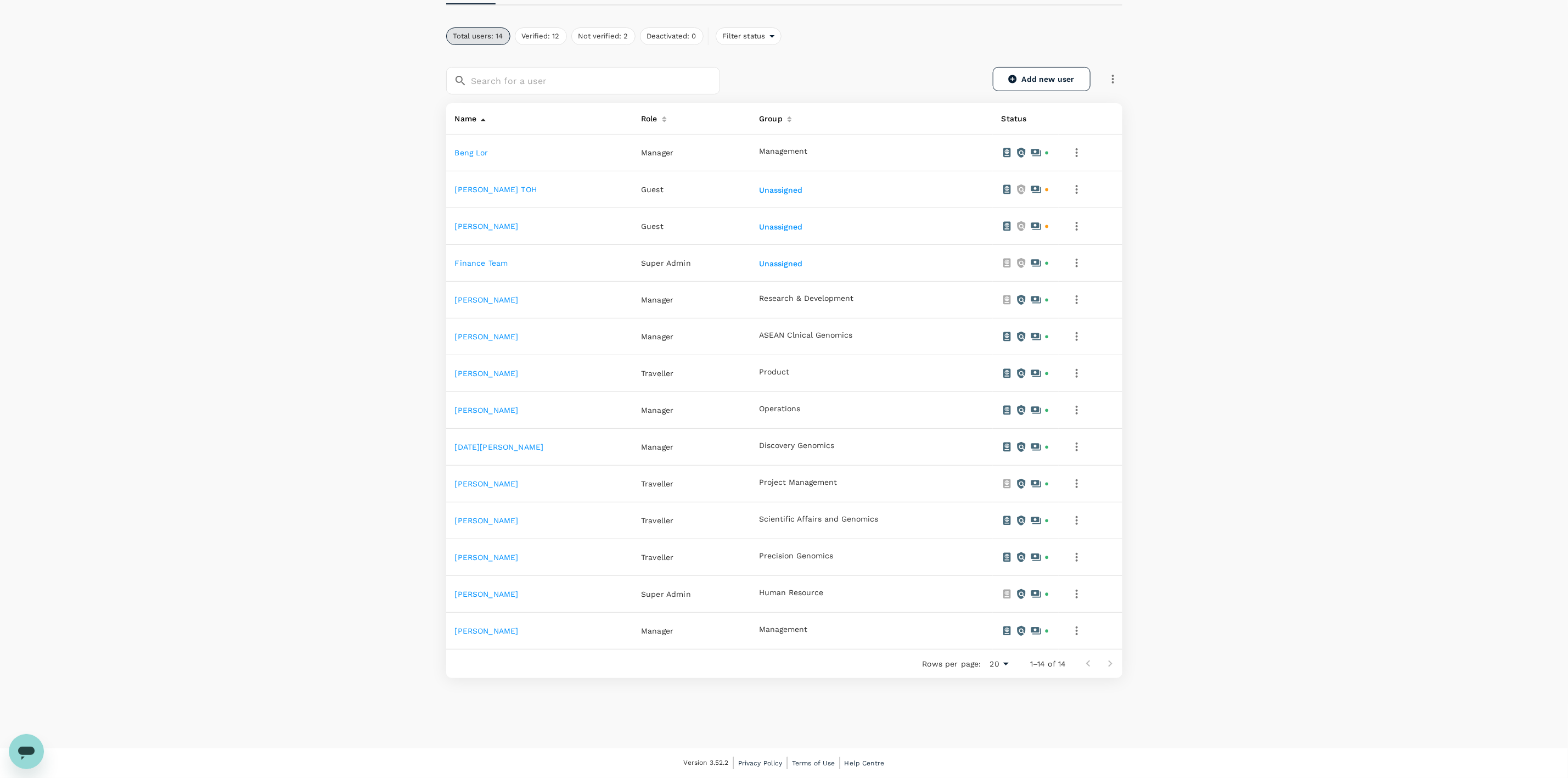
click at [490, 479] on link "[PERSON_NAME]" at bounding box center [486, 483] width 64 height 9
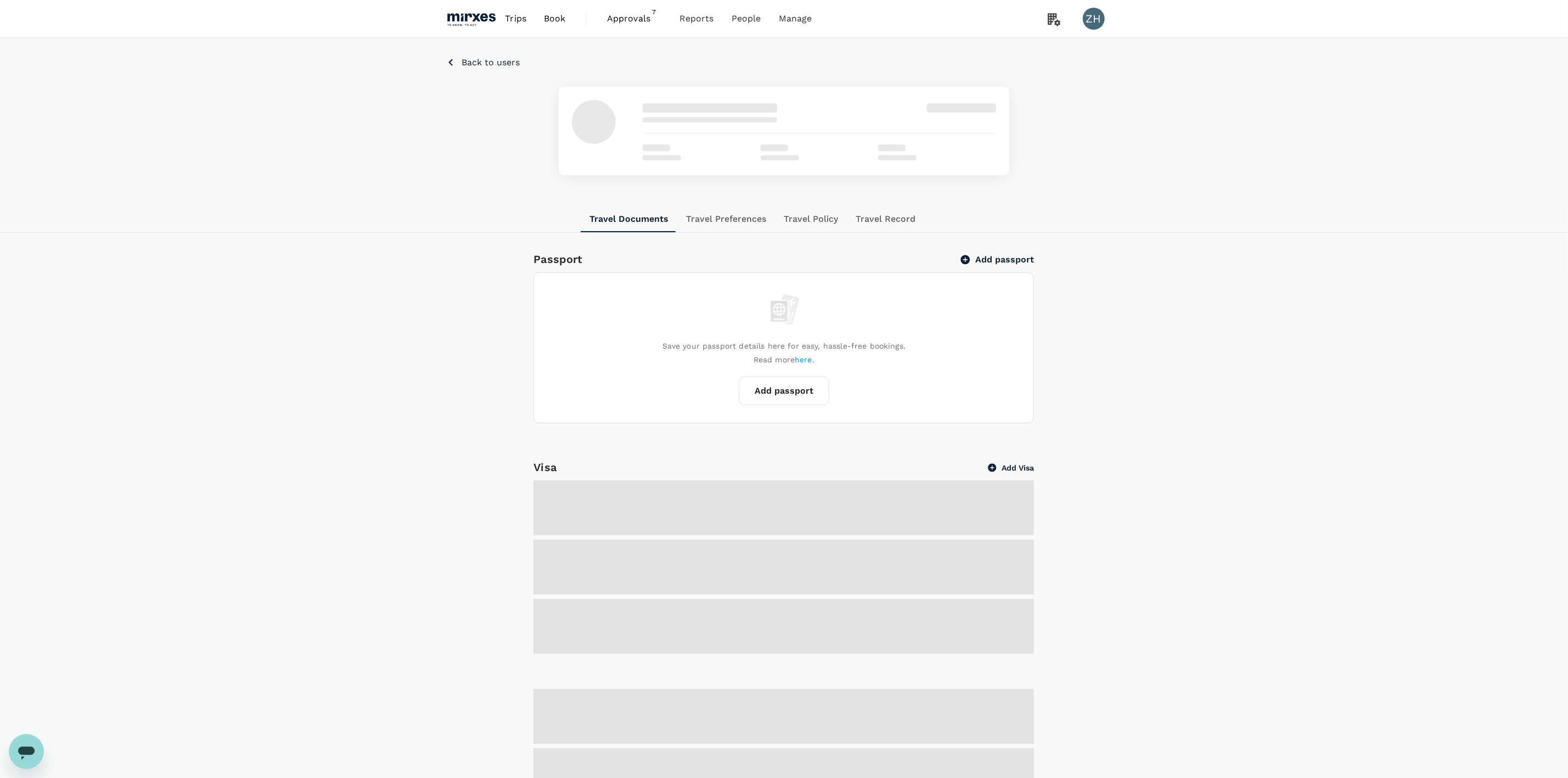
click at [744, 480] on div "Visa Add Visa" at bounding box center [783, 556] width 527 height 195
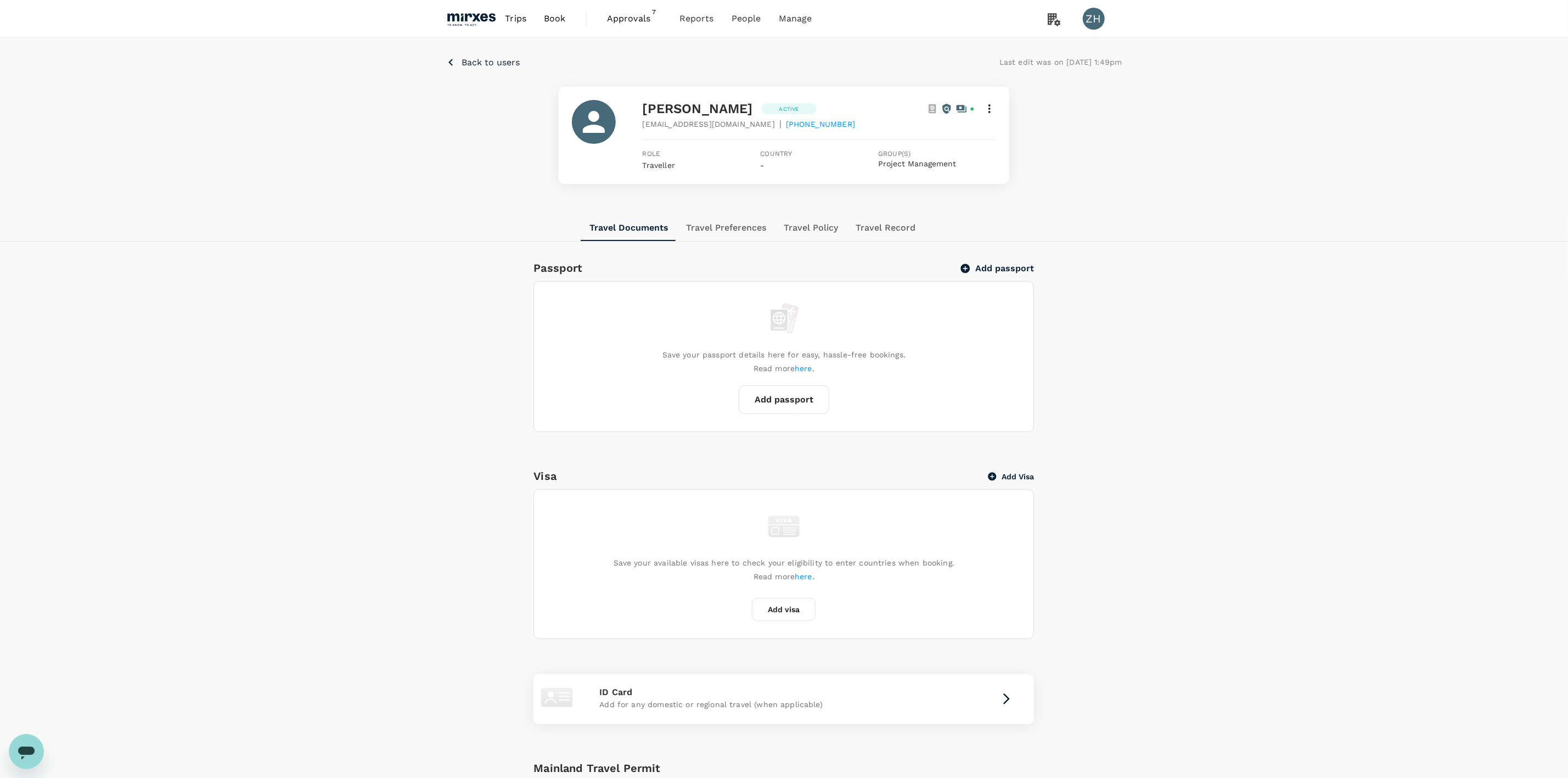
click at [995, 109] on icon at bounding box center [990, 109] width 13 height 13
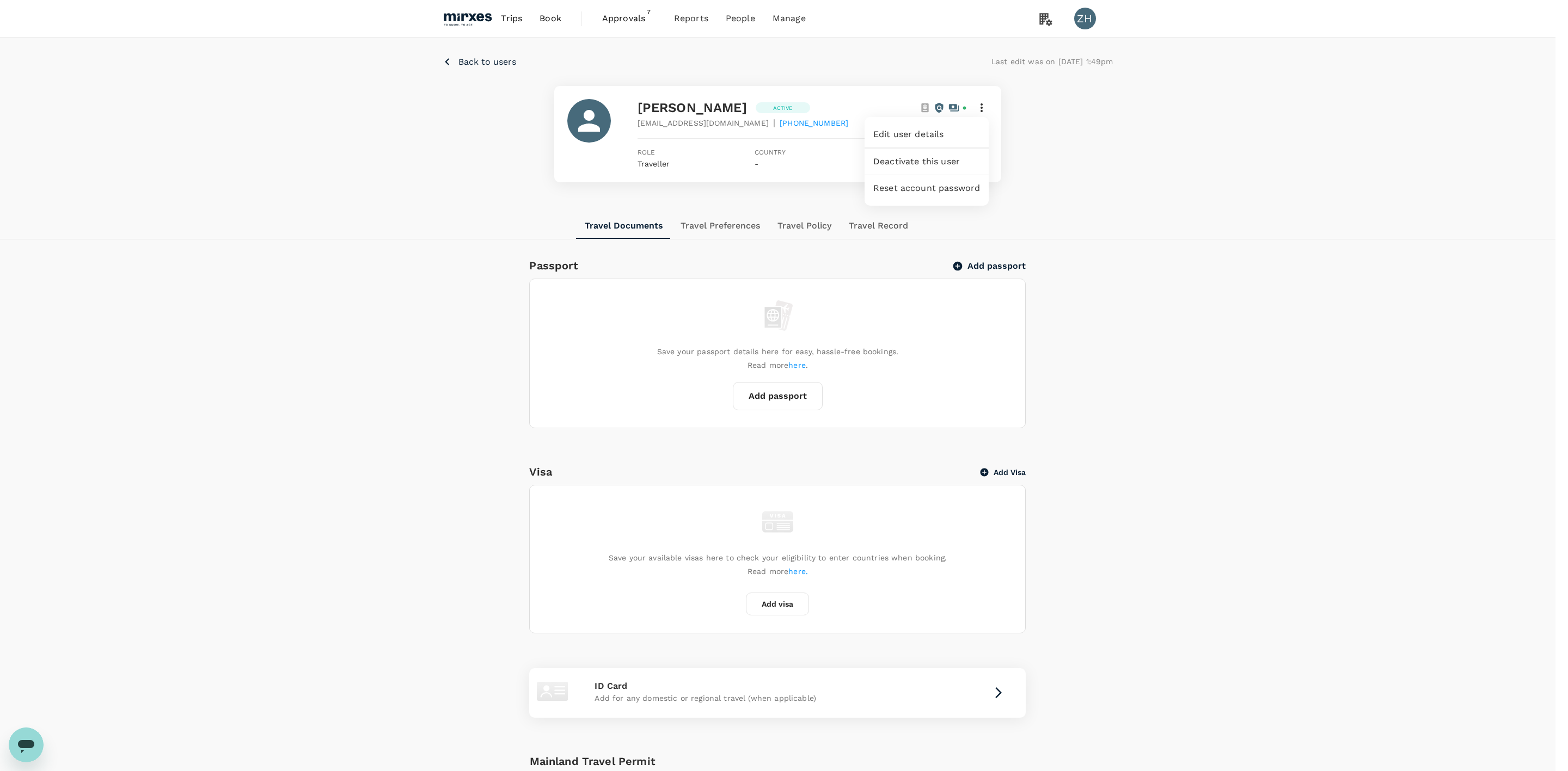
click at [937, 136] on span "Edit user details" at bounding box center [927, 135] width 107 height 13
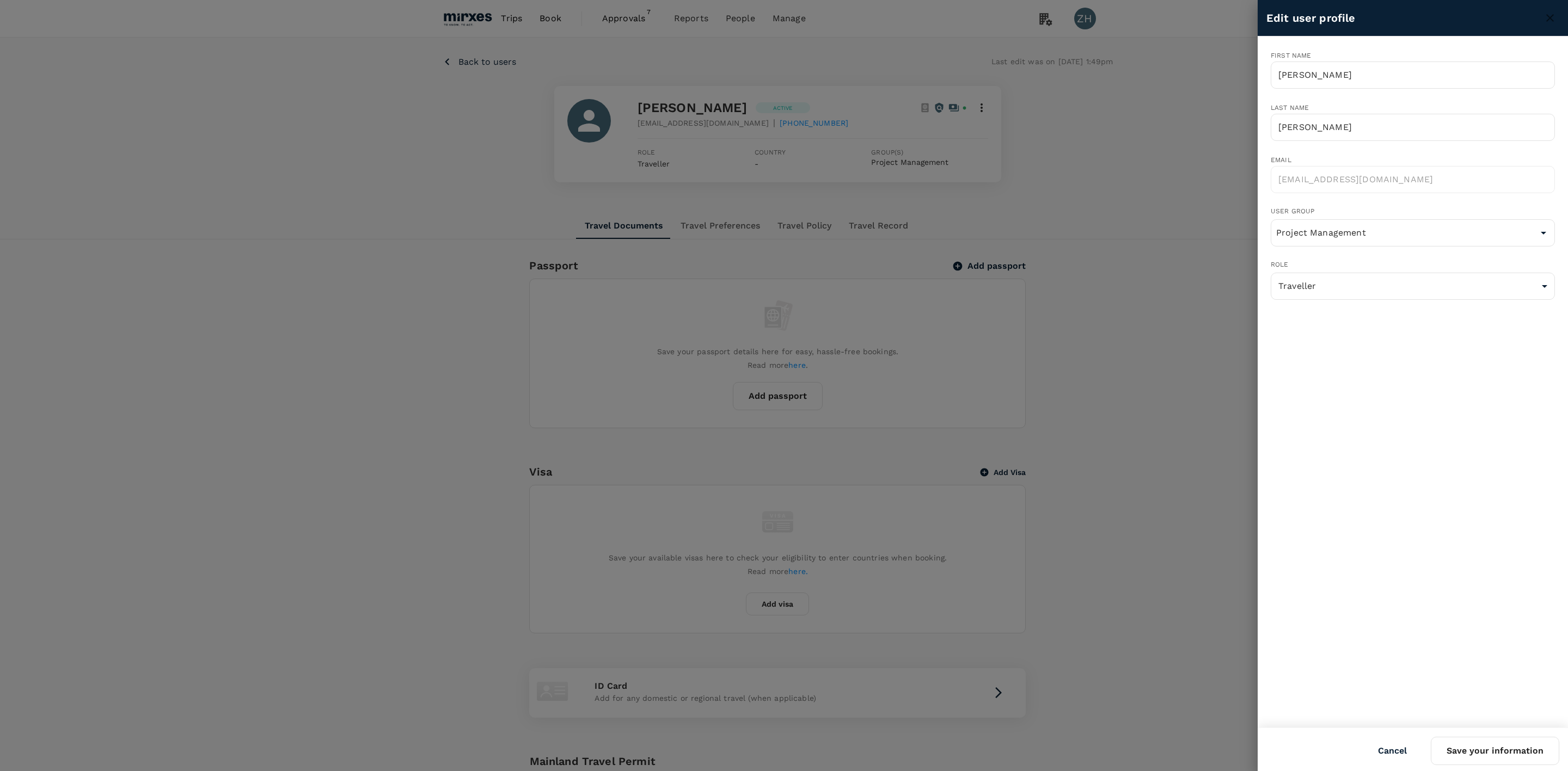
click at [1415, 749] on button "Cancel" at bounding box center [1392, 751] width 59 height 27
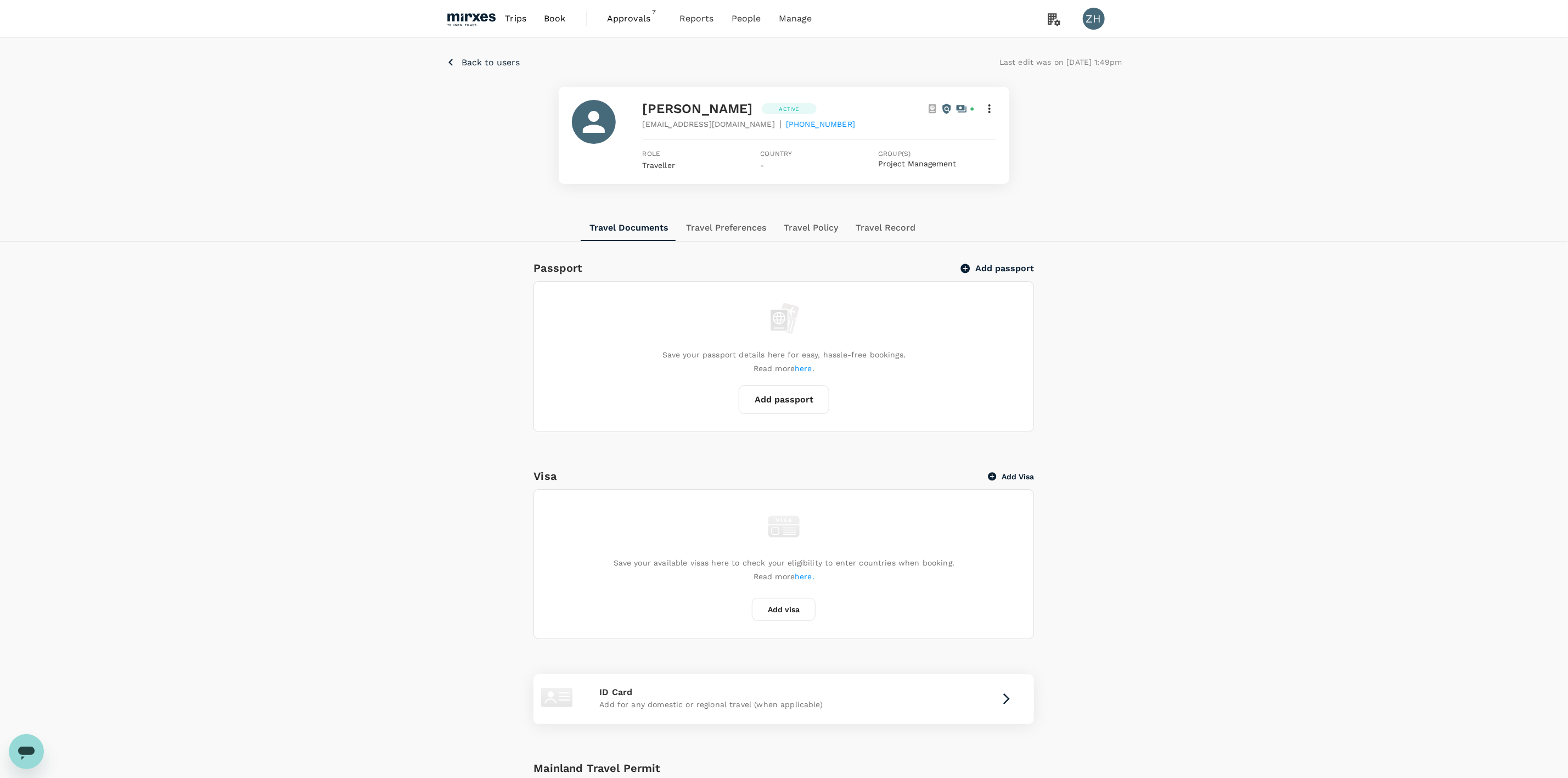
click at [994, 114] on icon at bounding box center [990, 109] width 13 height 13
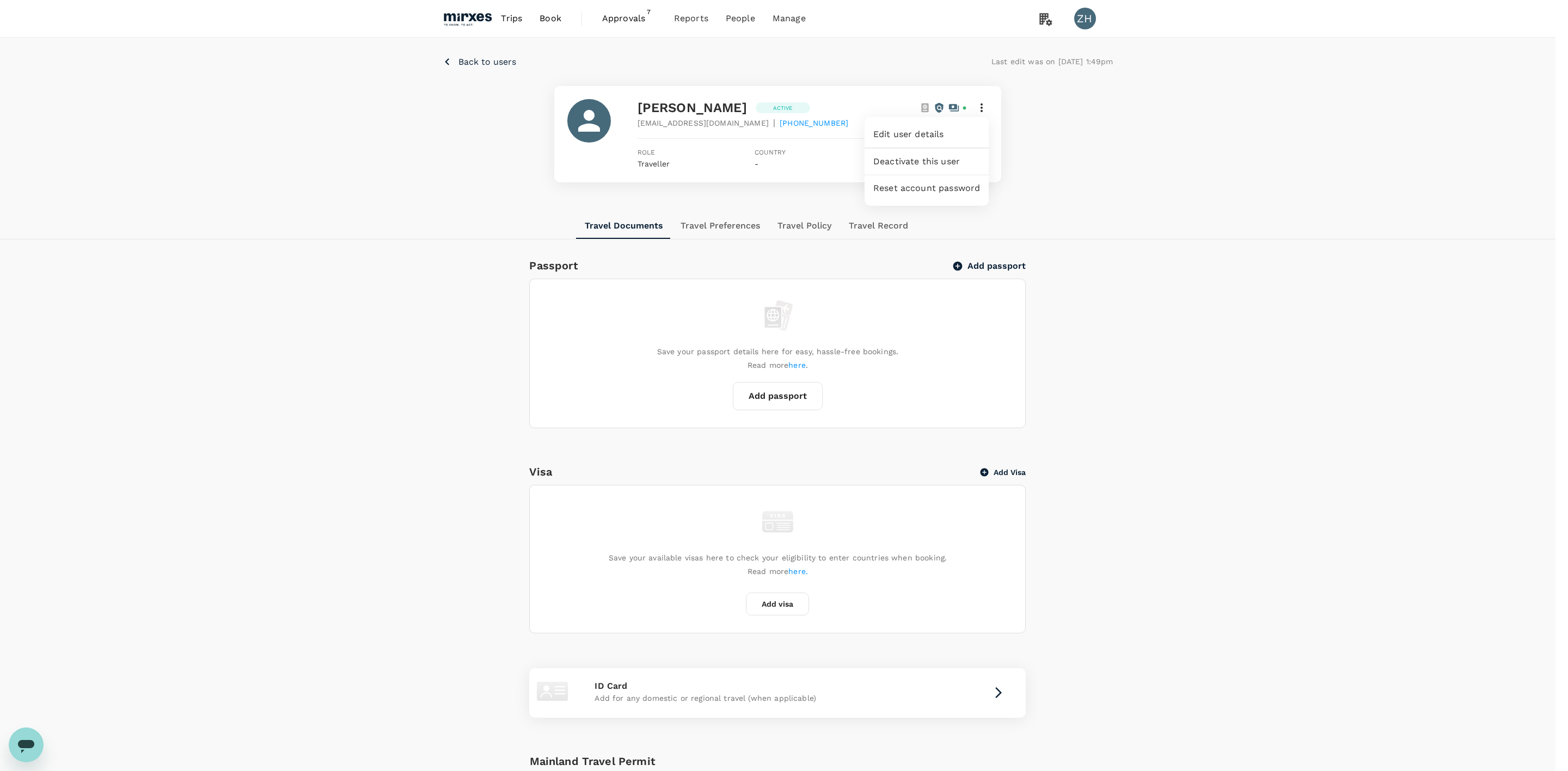
click at [1171, 244] on div at bounding box center [784, 385] width 1568 height 771
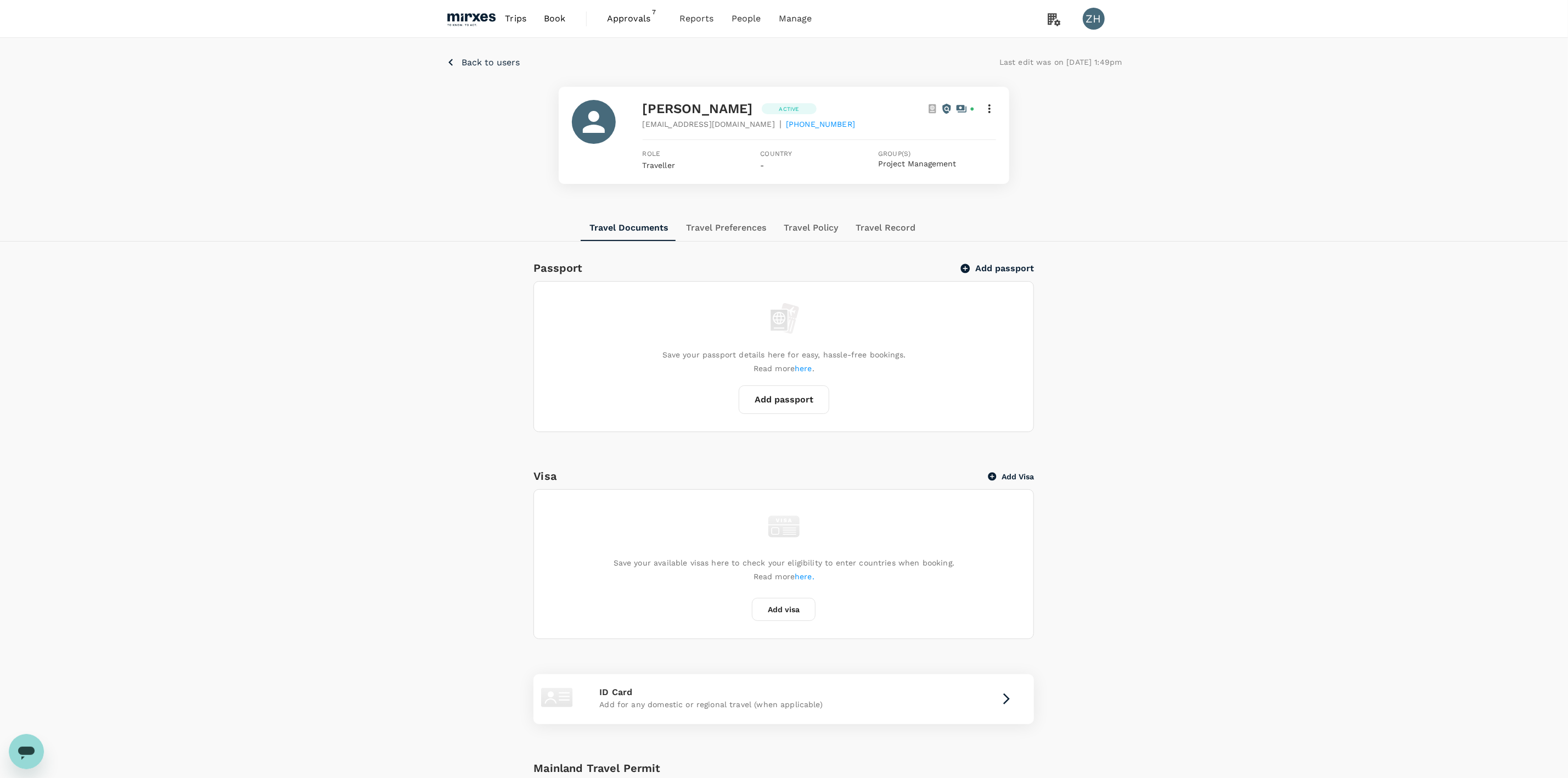
click at [1273, 162] on div "Back to users Last edit was on 28 Aug 2025, 1:49pm Sun Yik Chen Active sun@mirx…" at bounding box center [784, 126] width 1568 height 177
click at [991, 108] on icon at bounding box center [990, 109] width 13 height 13
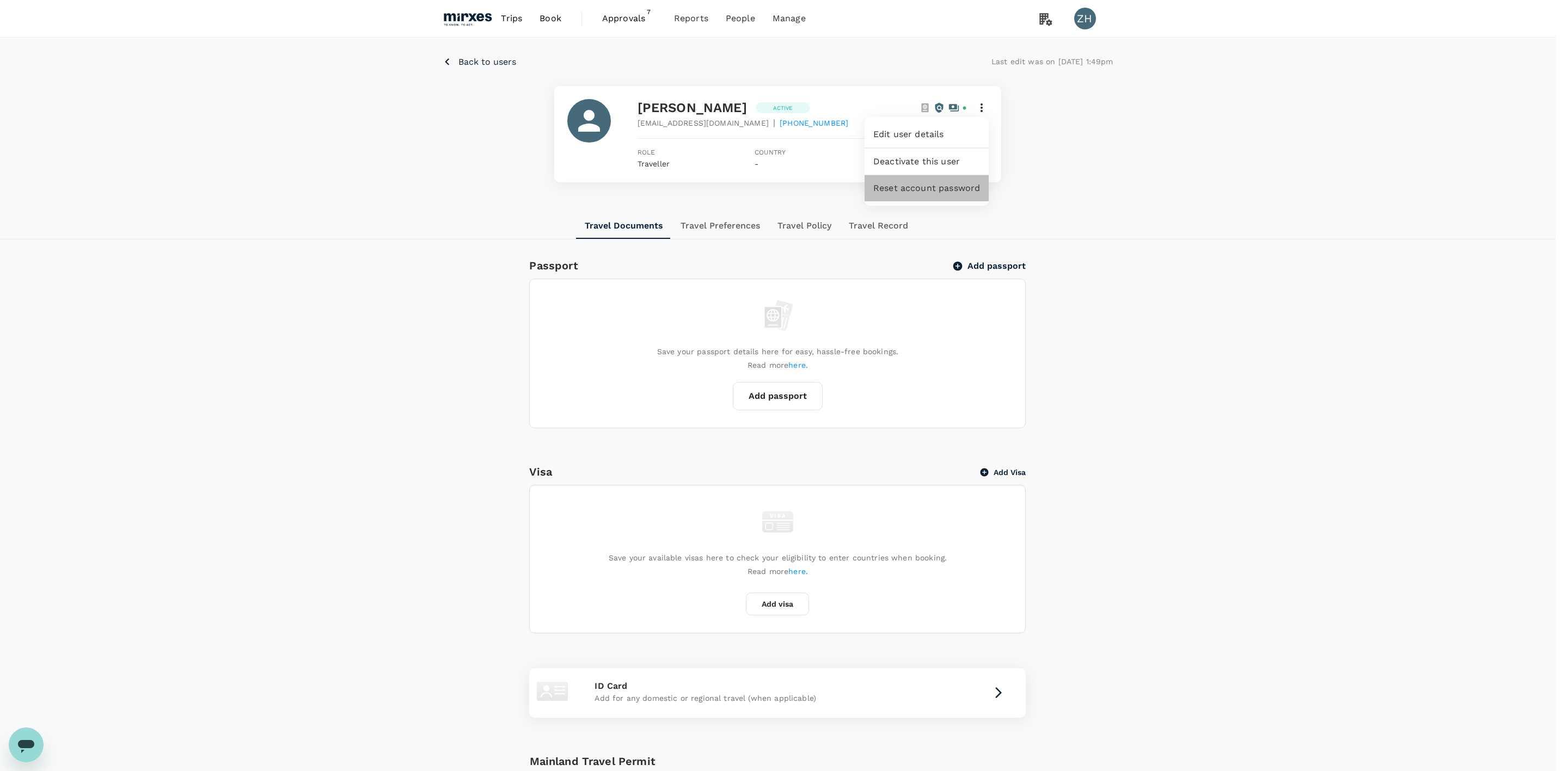
click at [952, 187] on span "Reset account password" at bounding box center [927, 189] width 107 height 13
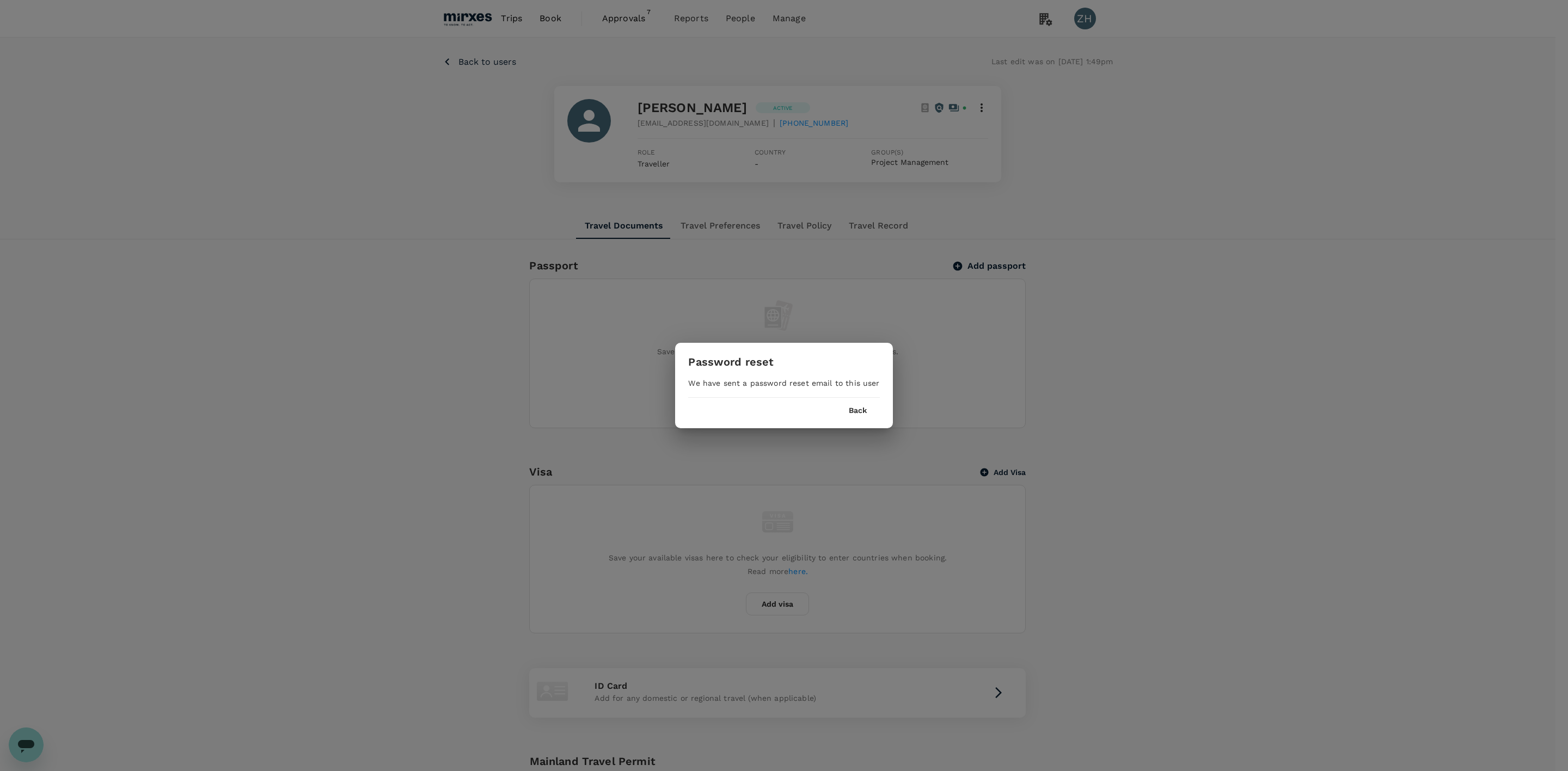
click at [857, 412] on button "Back" at bounding box center [857, 410] width 18 height 9
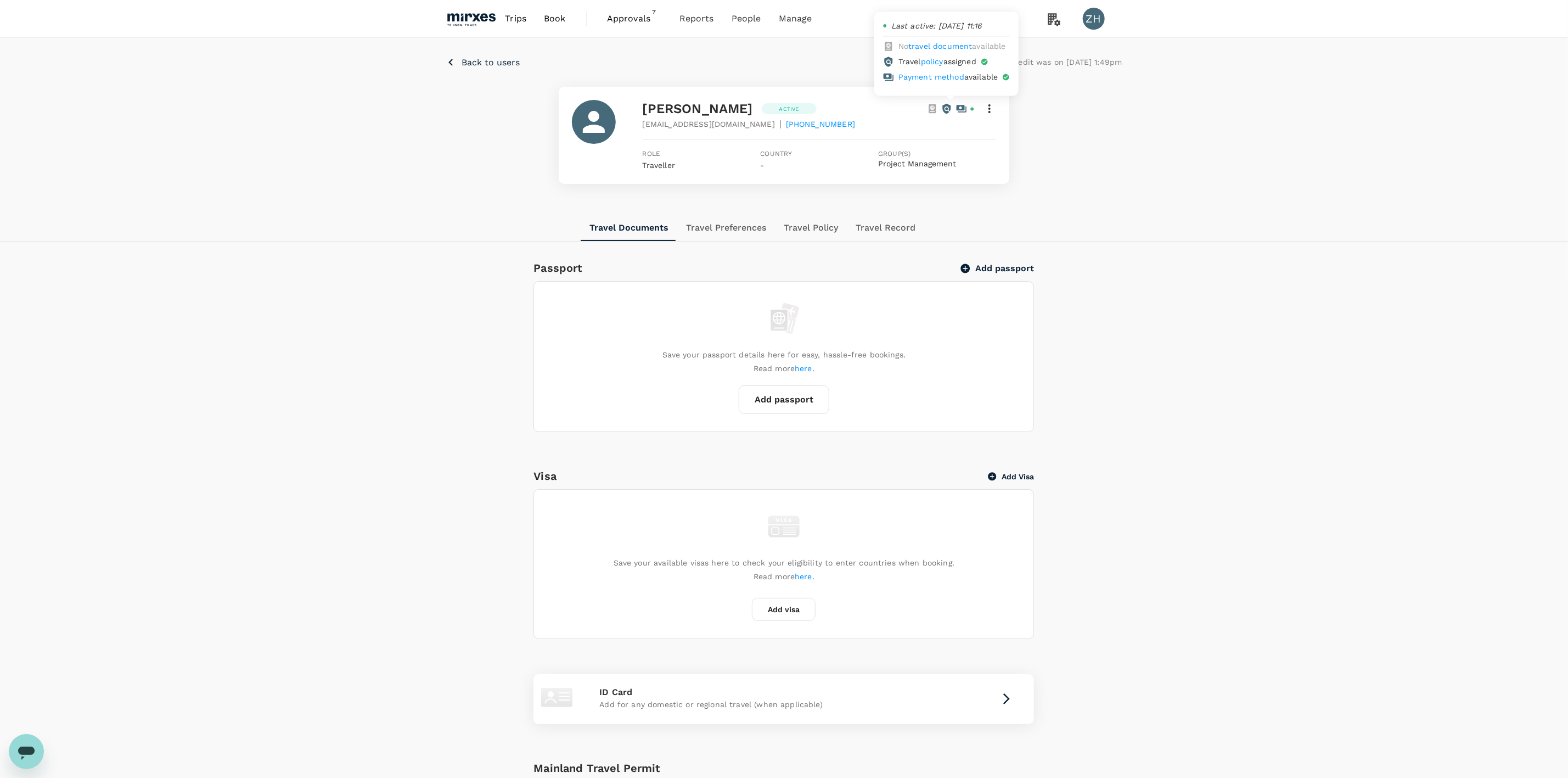
click at [932, 107] on icon at bounding box center [932, 108] width 11 height 11
click at [639, 18] on span "Approvals" at bounding box center [634, 19] width 55 height 13
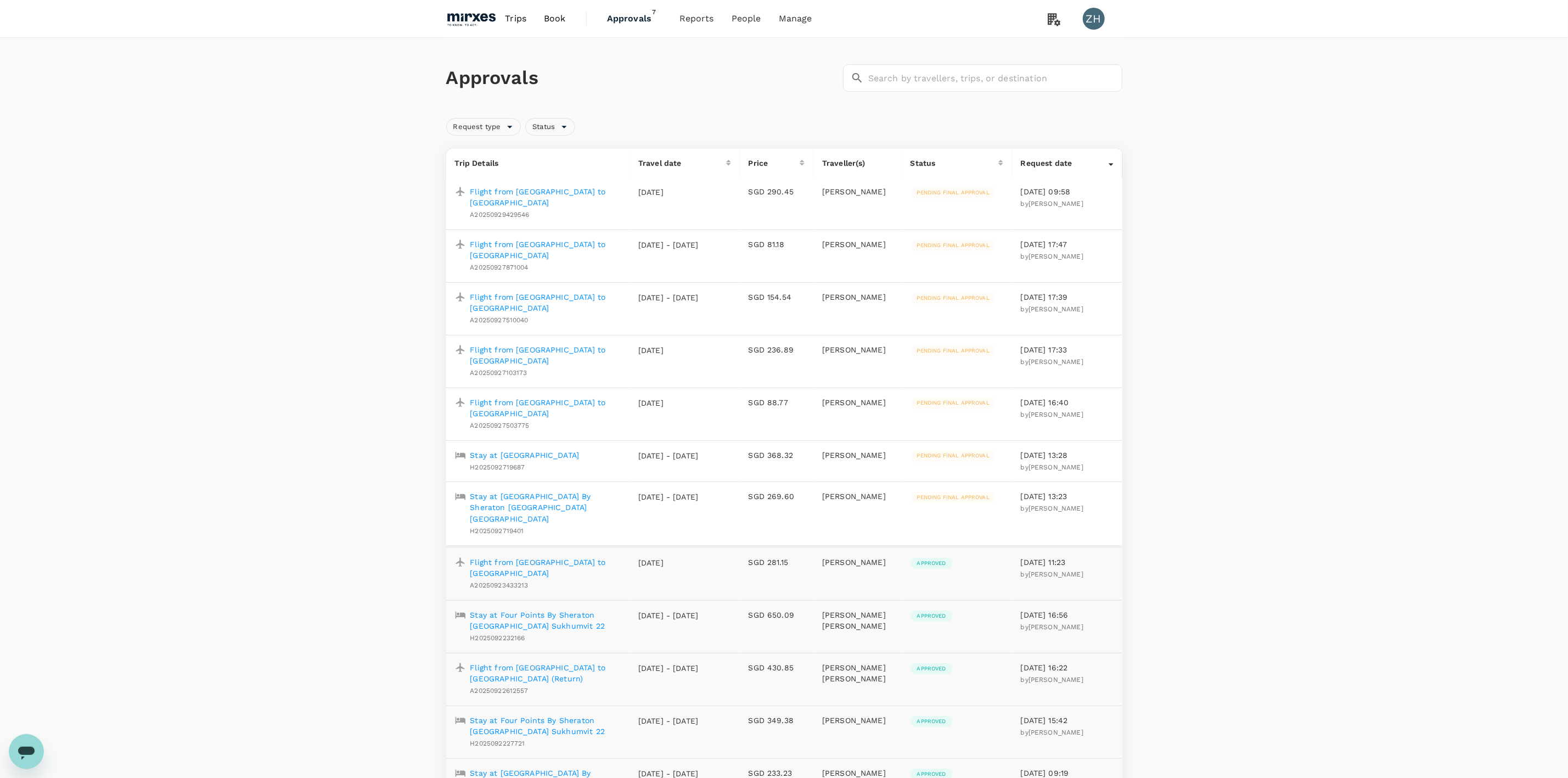
click at [545, 195] on p "Flight from Singapore to Jakarta" at bounding box center [546, 197] width 151 height 22
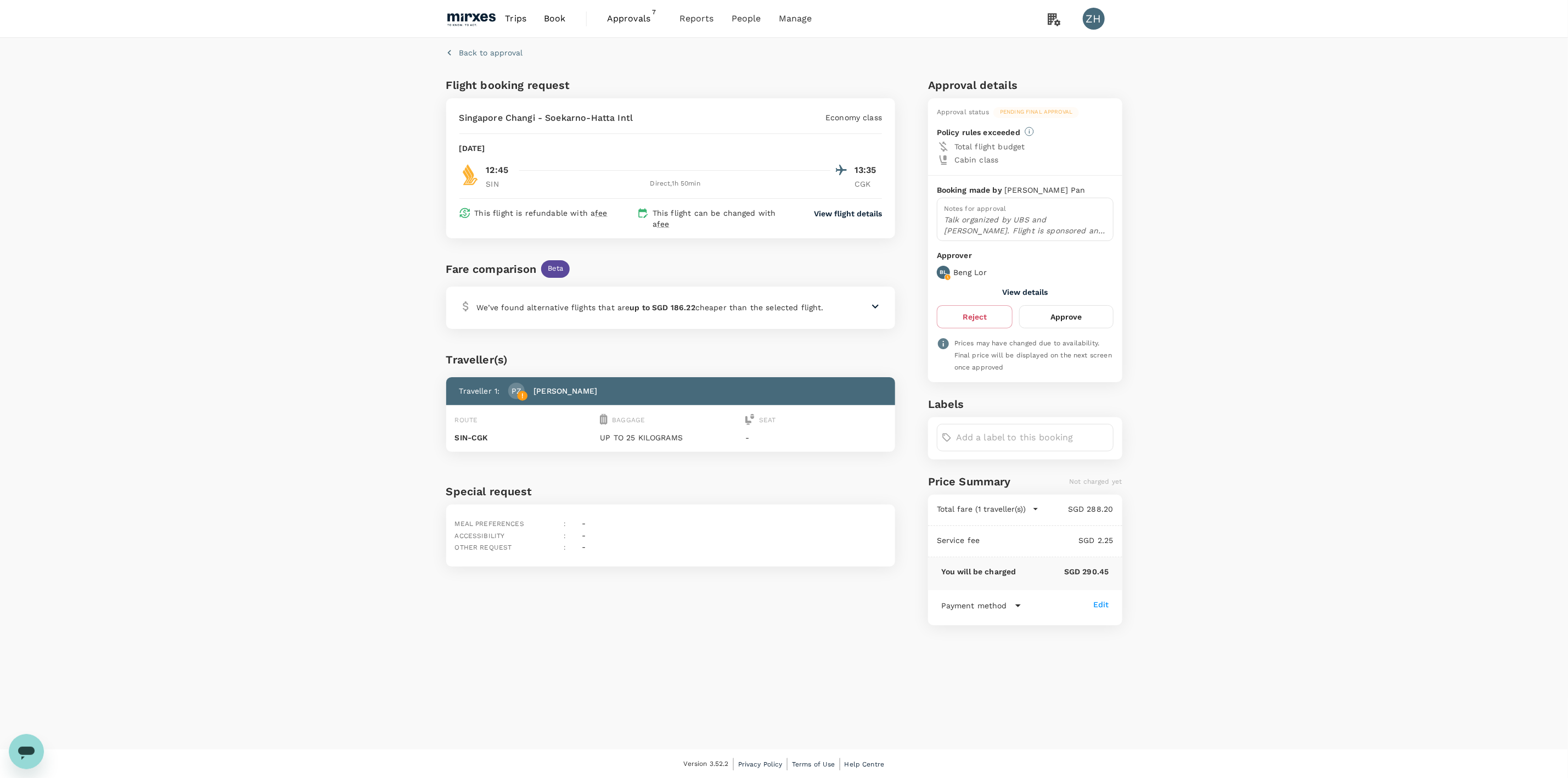
click at [1069, 225] on p "Talk organized by UBS and Howden. Flight is sponsored and can be claimed from H…" at bounding box center [1025, 225] width 163 height 22
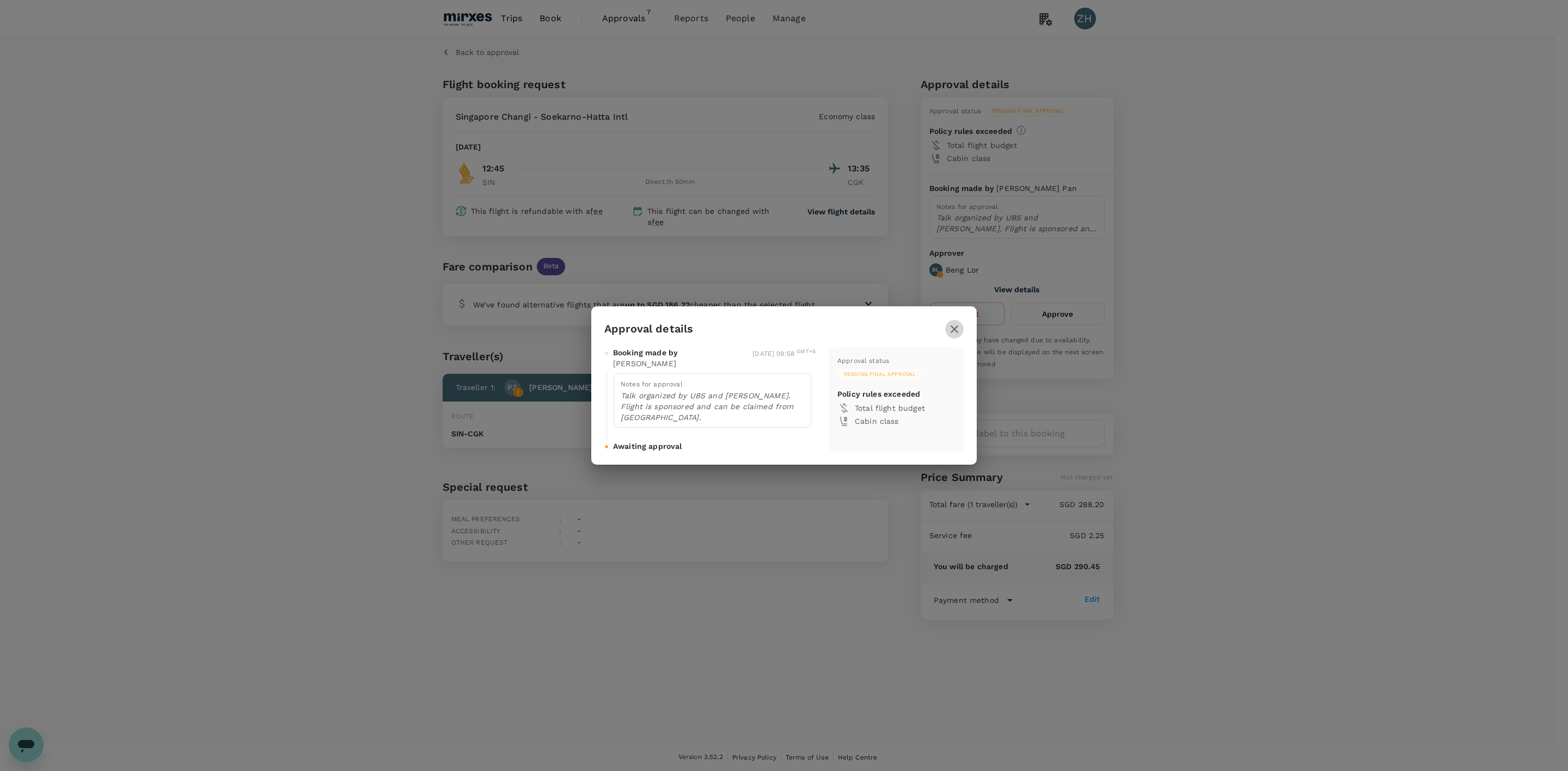
click at [949, 332] on icon "button" at bounding box center [954, 329] width 13 height 13
